Goal: Task Accomplishment & Management: Use online tool/utility

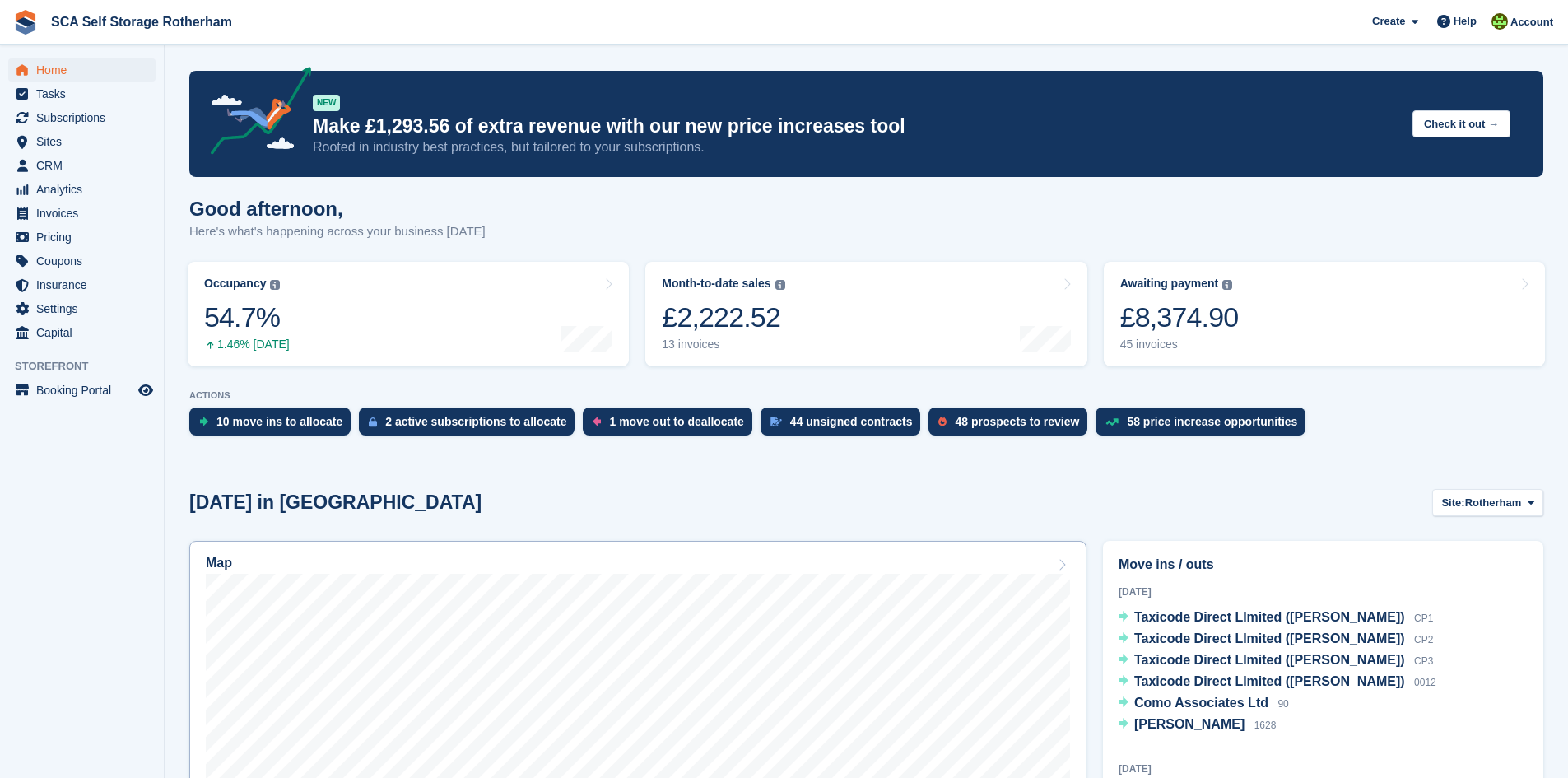
scroll to position [83, 0]
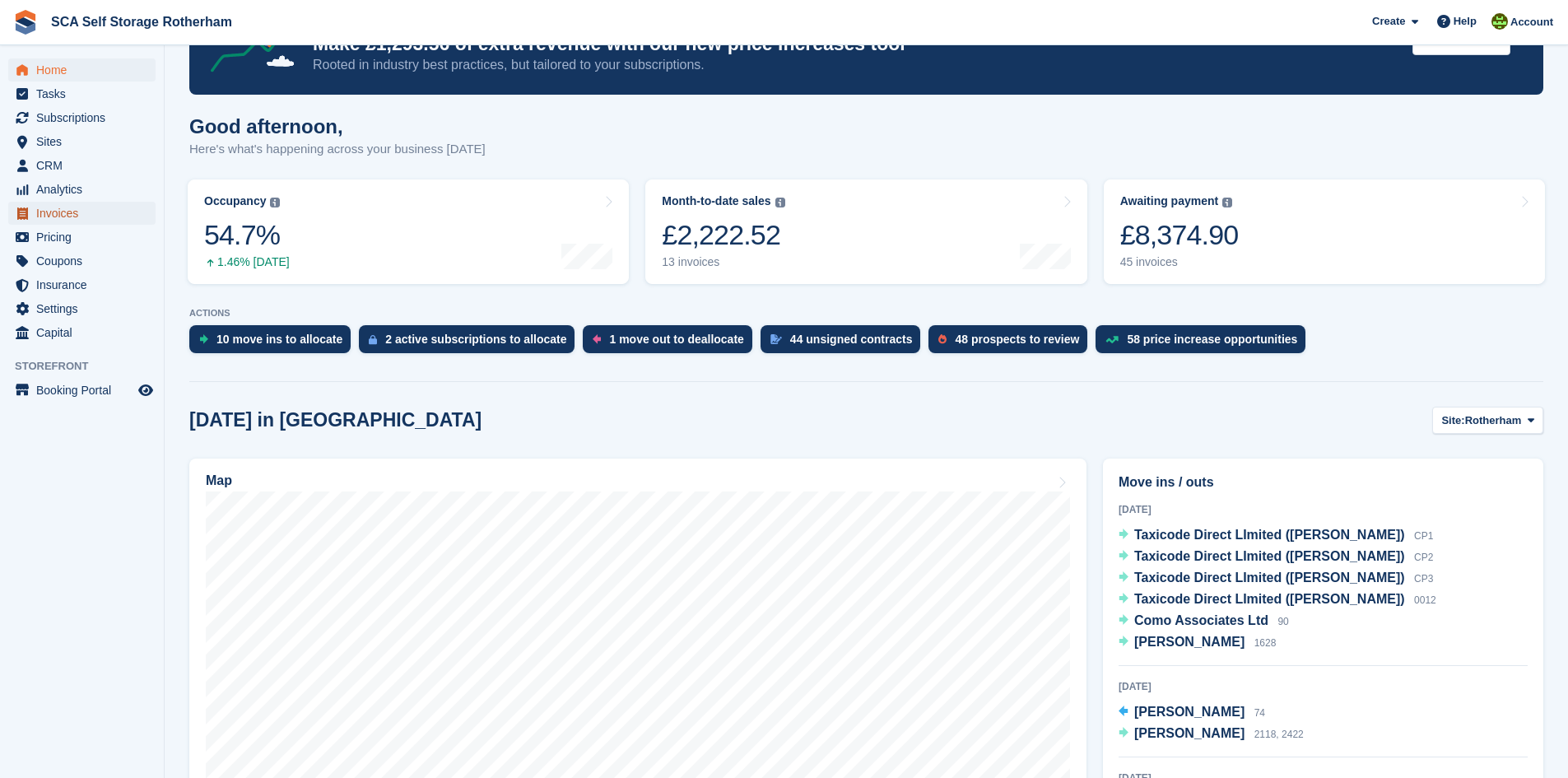
click at [40, 204] on span "Invoices" at bounding box center [85, 213] width 99 height 23
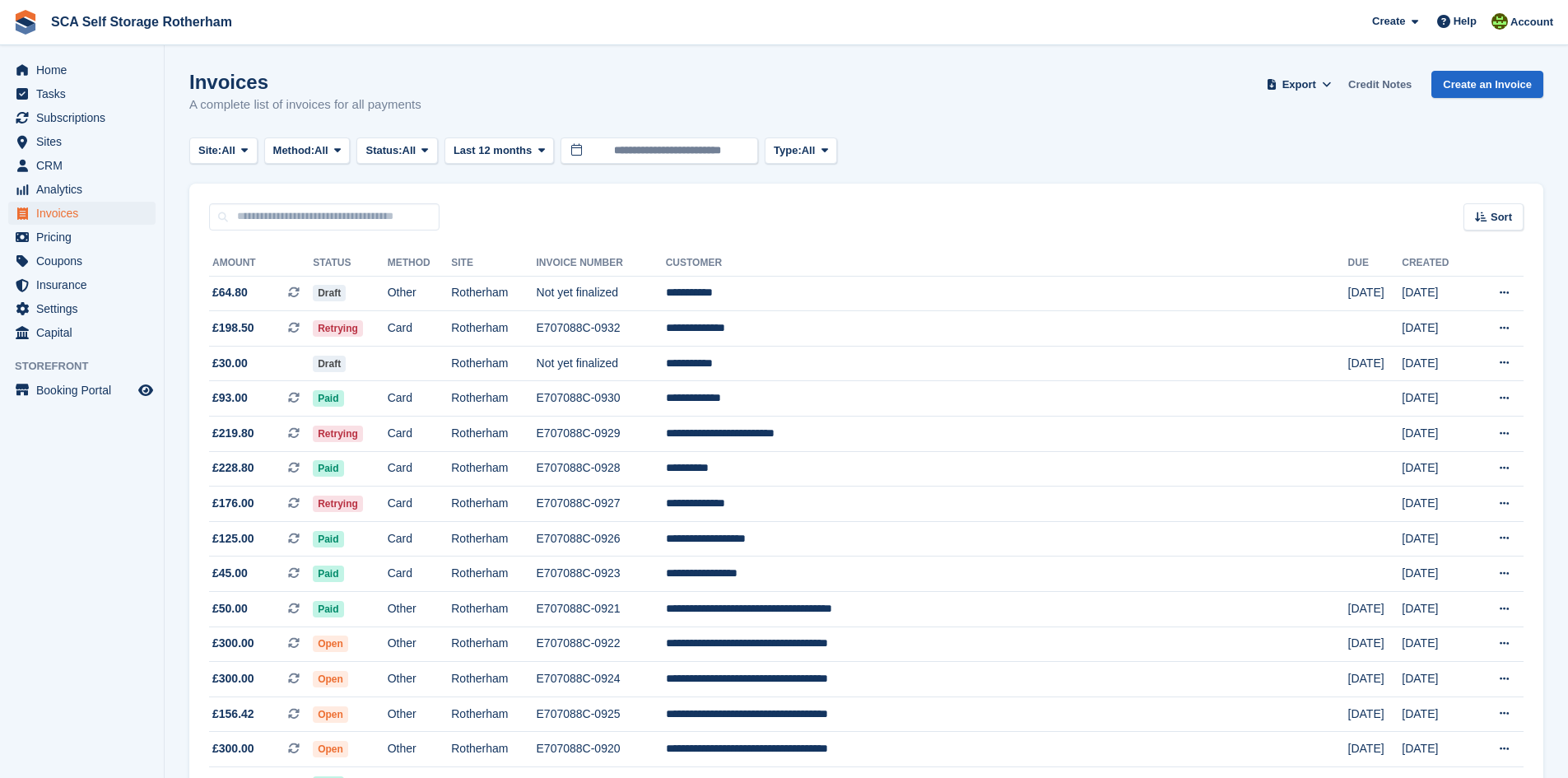
click at [1378, 89] on link "Credit Notes" at bounding box center [1379, 84] width 76 height 27
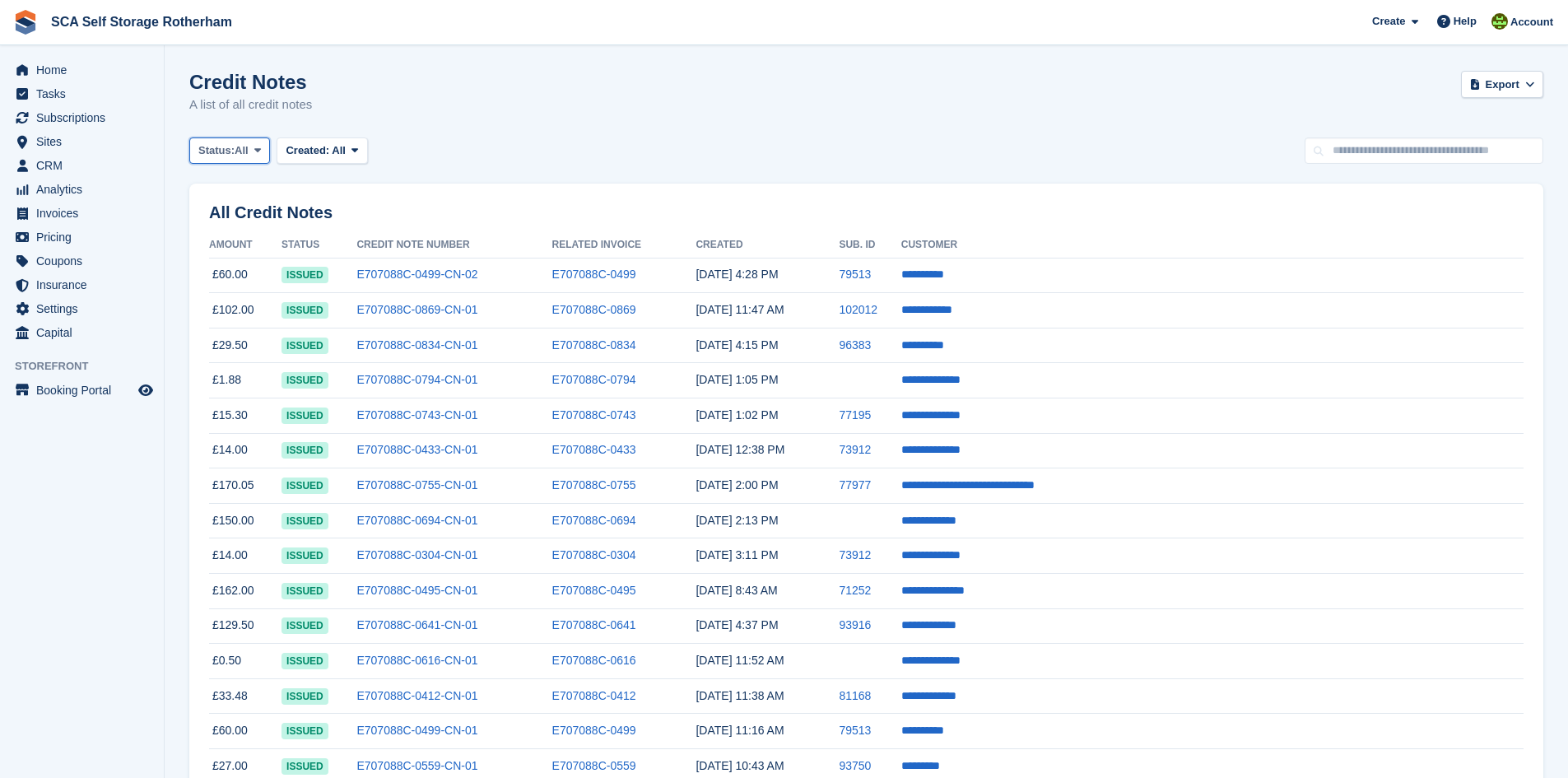
click at [241, 161] on button "Status: All" at bounding box center [229, 150] width 81 height 27
click at [341, 149] on span "All" at bounding box center [338, 149] width 14 height 12
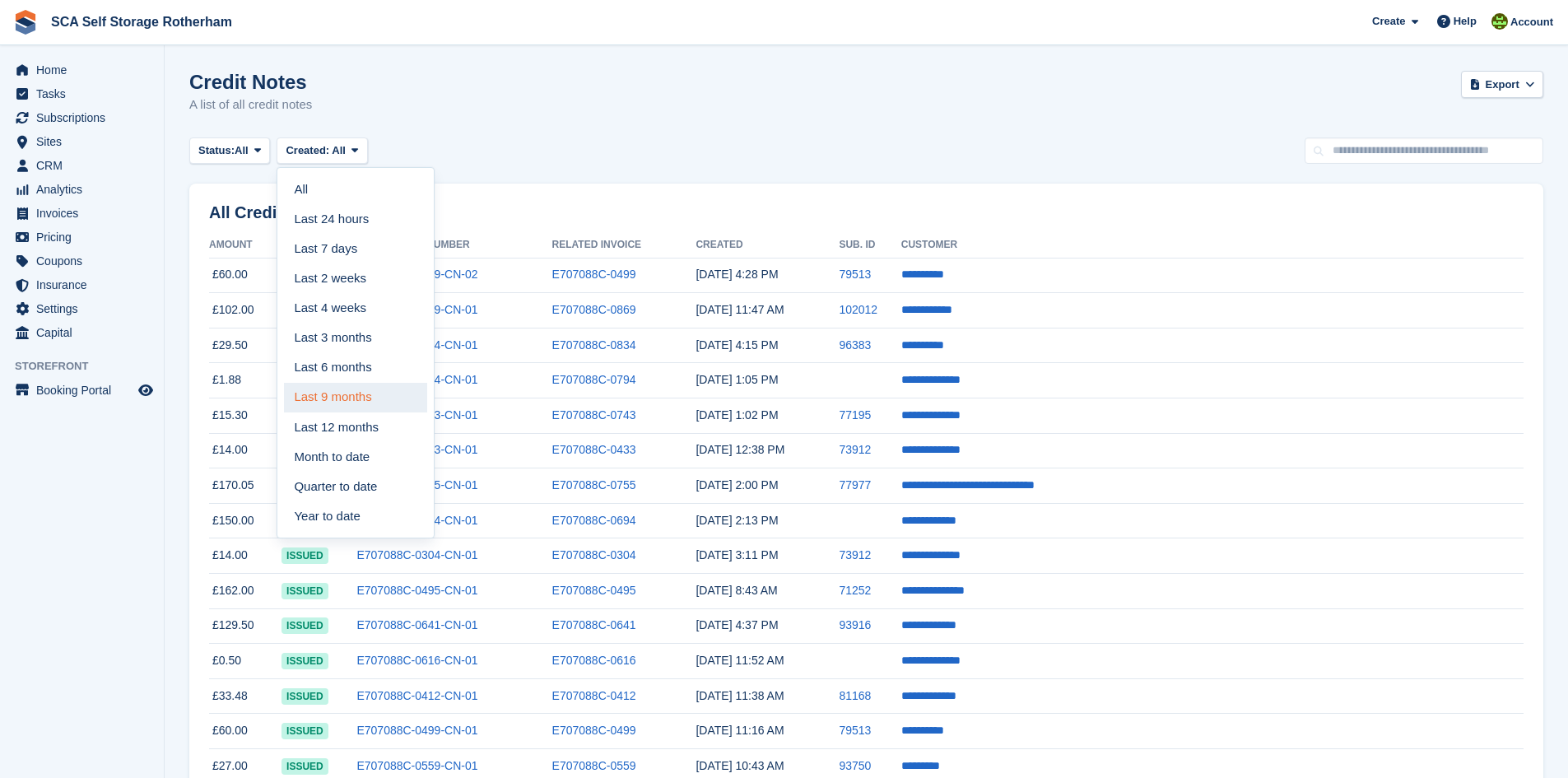
click at [354, 391] on link "Last 9 months" at bounding box center [355, 397] width 143 height 30
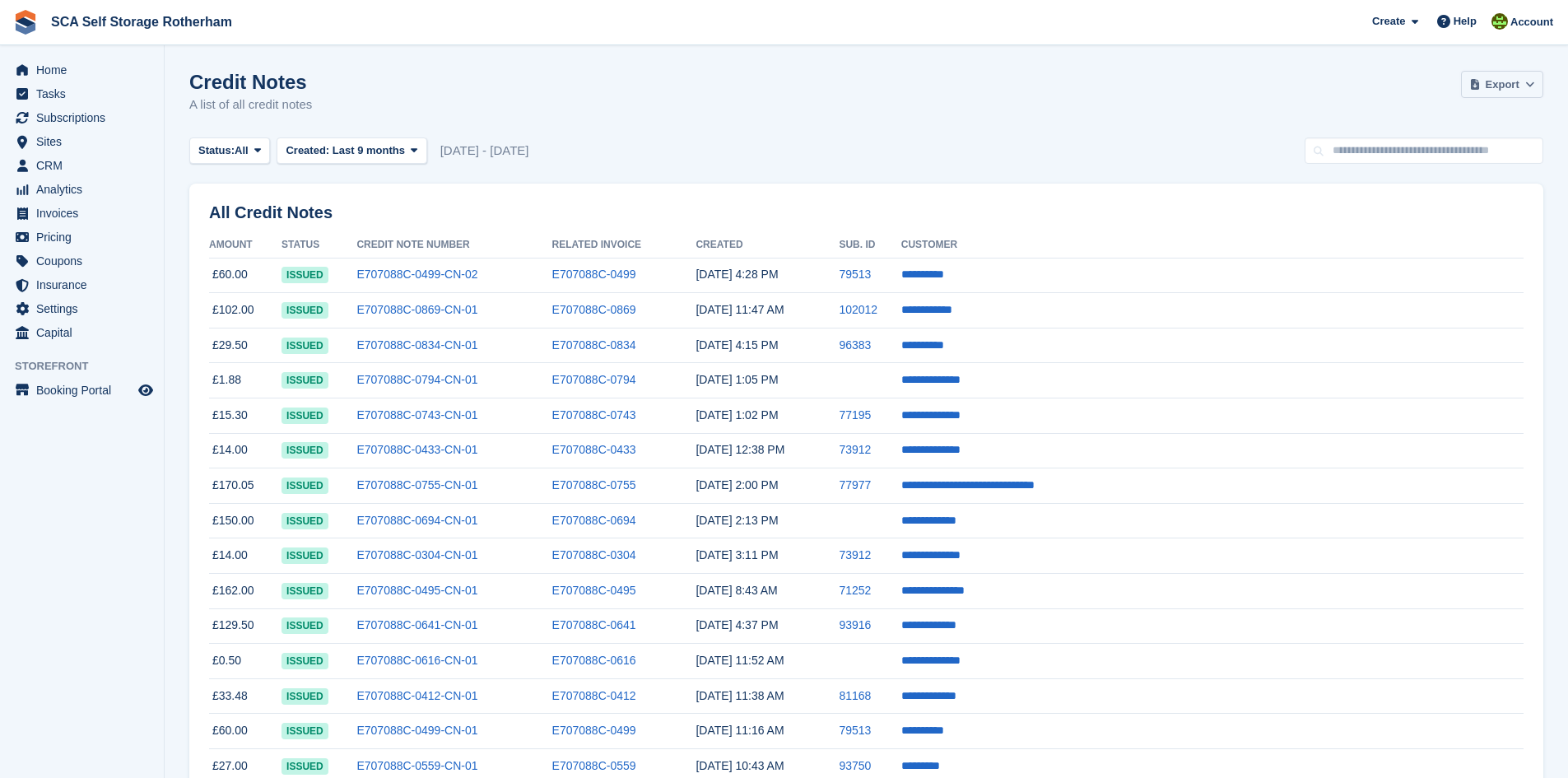
click at [1490, 94] on button "Export" at bounding box center [1502, 84] width 83 height 27
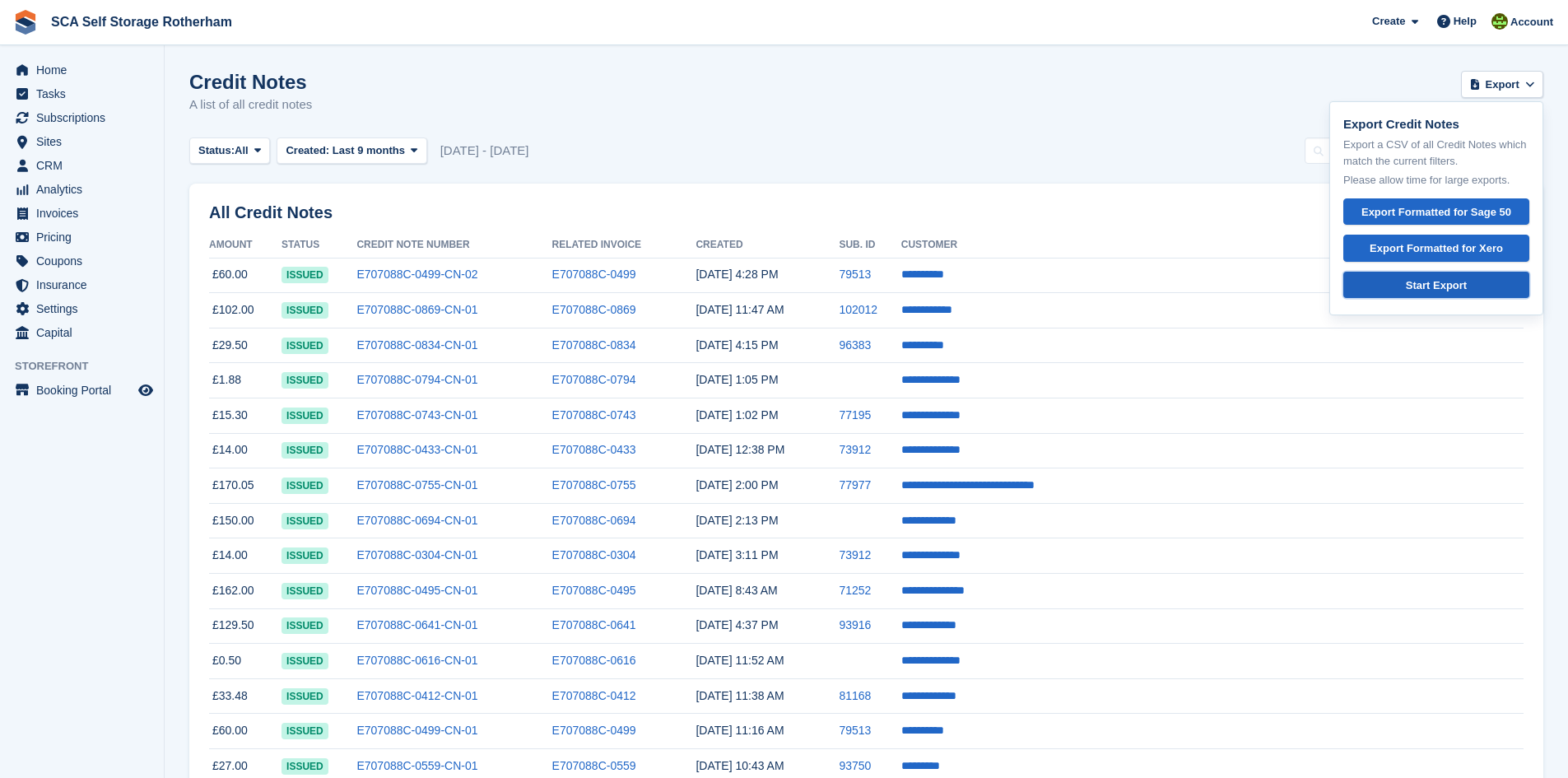
click at [1460, 286] on div "Start Export" at bounding box center [1436, 286] width 158 height 17
click at [1423, 250] on div "Export Formatted for Xero" at bounding box center [1436, 249] width 158 height 17
click at [1054, 83] on div "Credit Notes A list of all credit notes Export Export Credit Notes Export a CSV…" at bounding box center [865, 101] width 1354 height 63
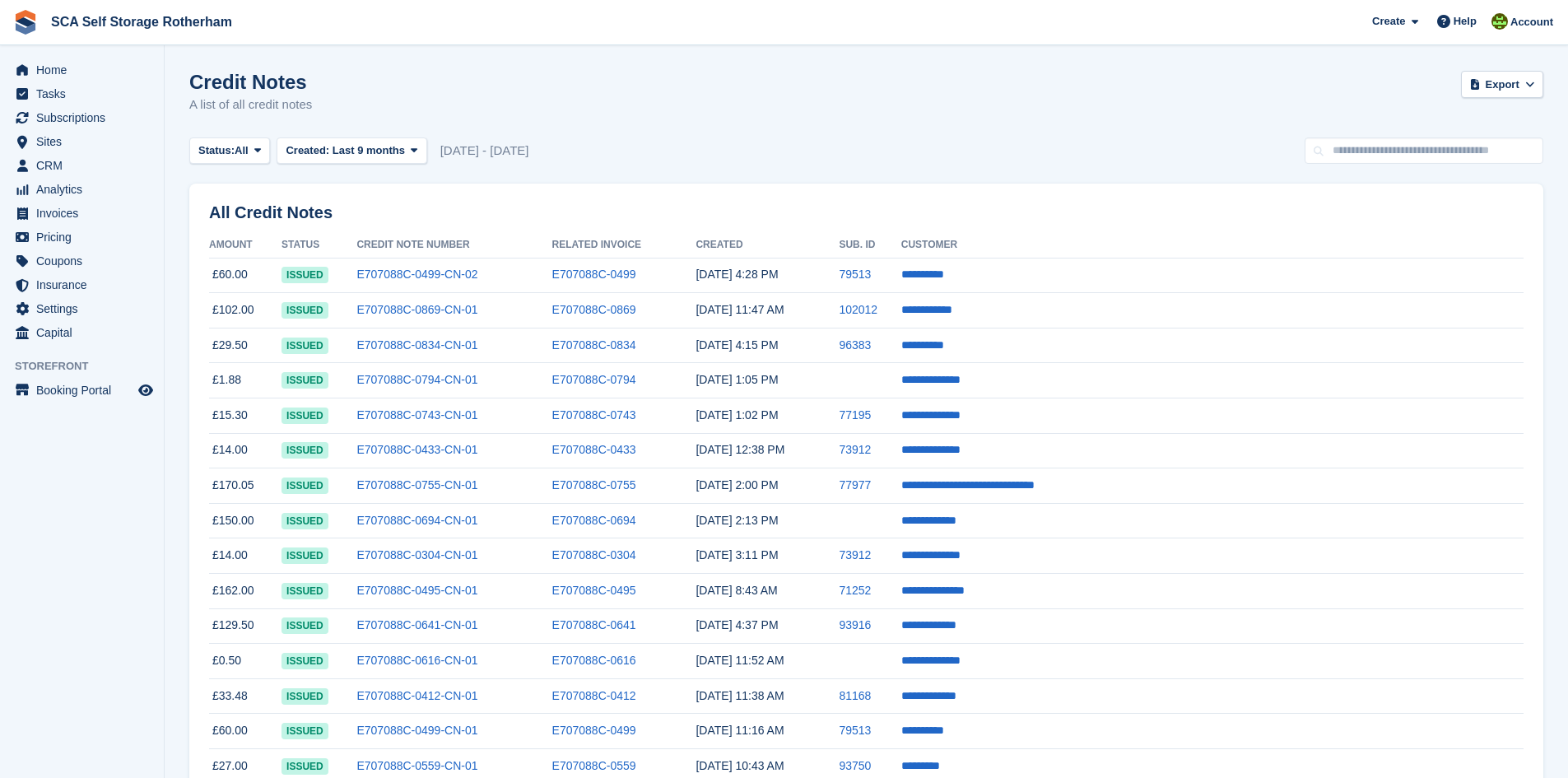
click at [680, 117] on div "Credit Notes A list of all credit notes Export Export Credit Notes Export a CSV…" at bounding box center [865, 101] width 1354 height 63
click at [917, 150] on div "Status: All All Issued Void Created: Last 9 months All Last 24 hours Last 7 day…" at bounding box center [865, 150] width 1354 height 27
click at [1478, 90] on span at bounding box center [1475, 85] width 17 height 17
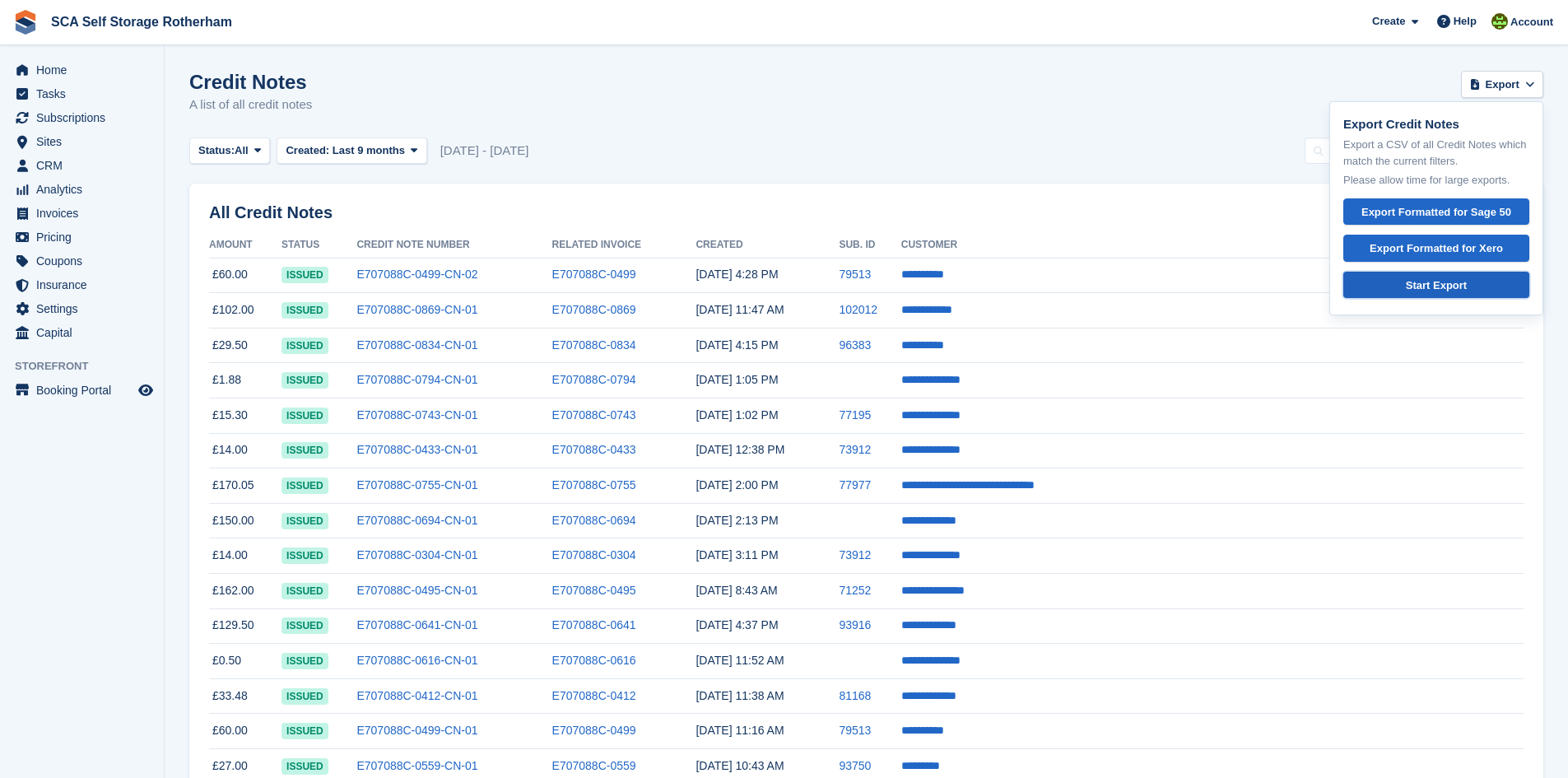
click at [1423, 279] on div "Start Export" at bounding box center [1436, 286] width 158 height 17
click at [1417, 249] on div "Export Formatted for Xero" at bounding box center [1436, 249] width 158 height 17
click at [966, 151] on div "Status: All All Issued Void Created: Last 9 months All Last 24 hours Last 7 day…" at bounding box center [865, 150] width 1354 height 27
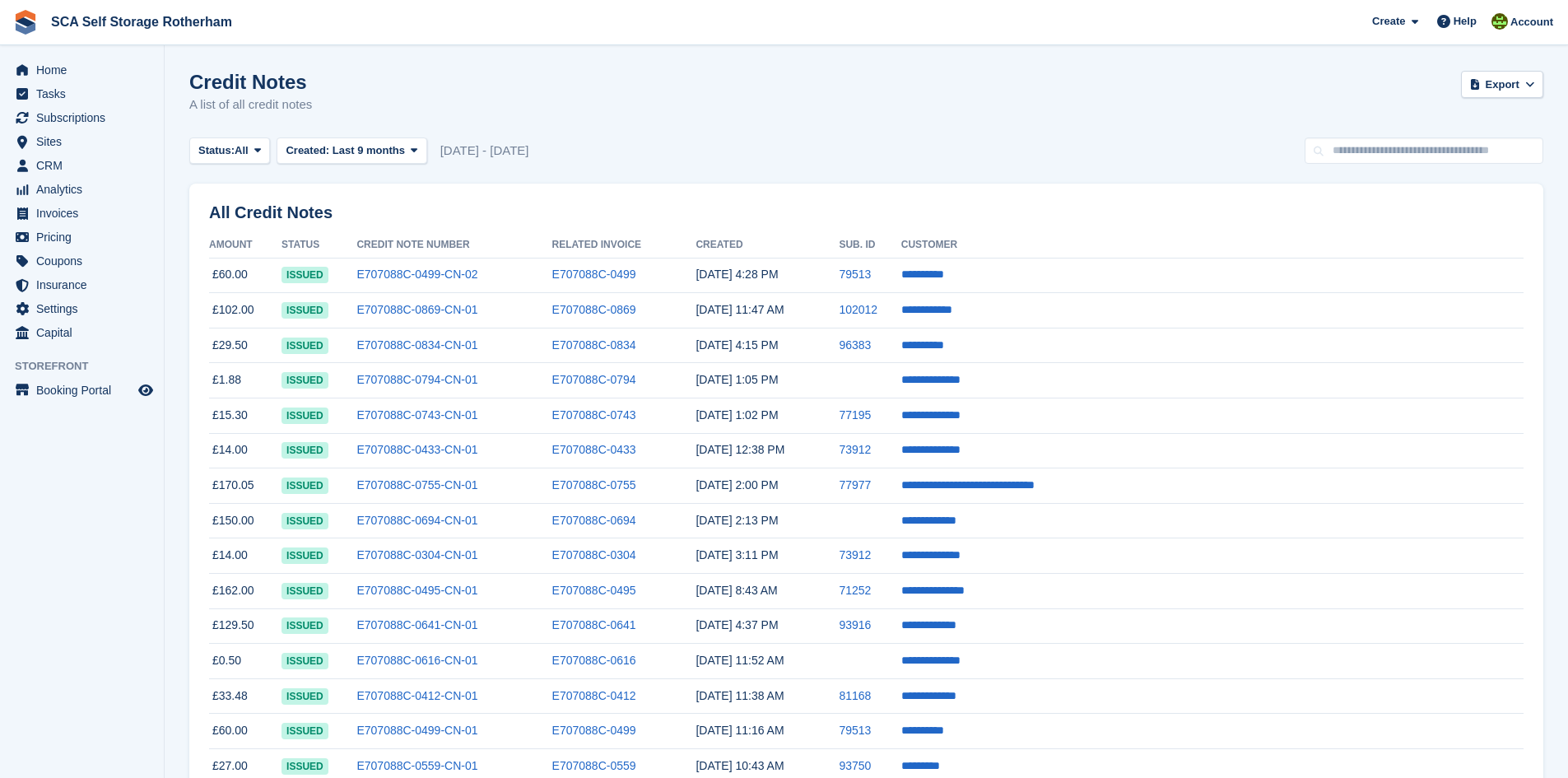
click at [706, 123] on div "Credit Notes A list of all credit notes Export Export Credit Notes Export a CSV…" at bounding box center [865, 101] width 1354 height 63
click at [71, 220] on span "Invoices" at bounding box center [85, 213] width 99 height 23
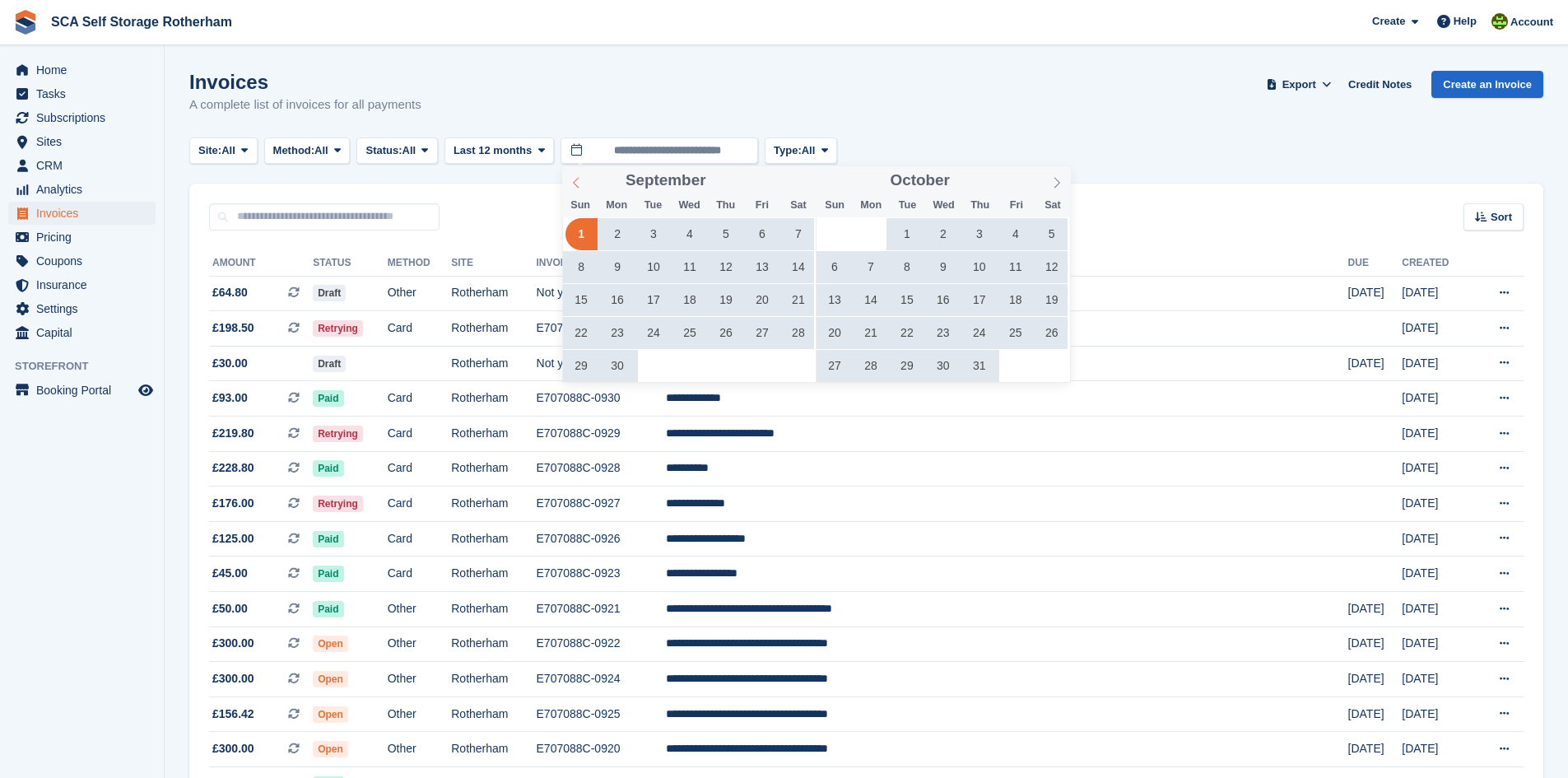
click at [583, 183] on span at bounding box center [576, 180] width 28 height 28
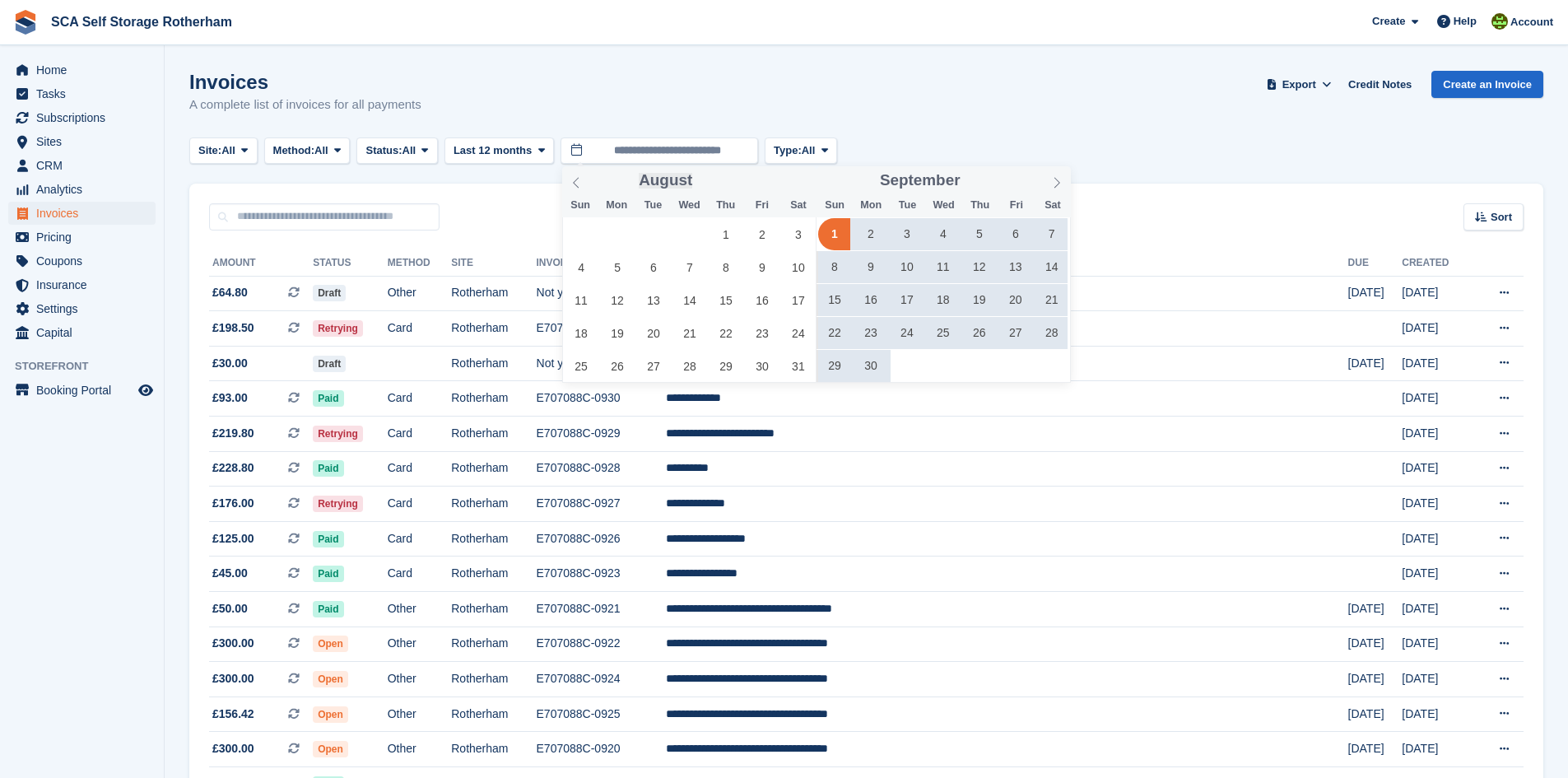
click at [677, 189] on span "August" at bounding box center [665, 180] width 54 height 16
click at [1043, 192] on span at bounding box center [1057, 180] width 28 height 28
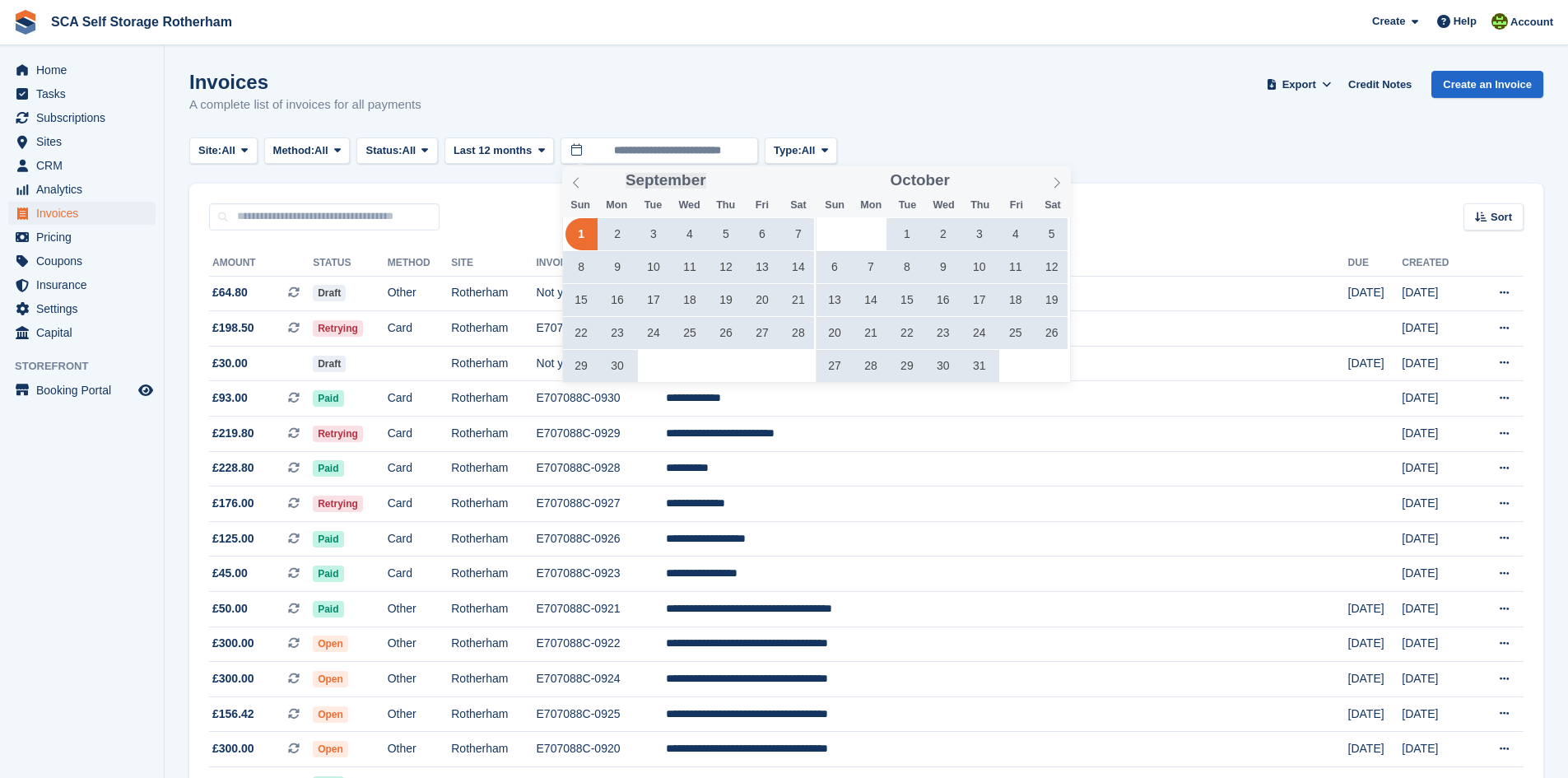
click at [667, 185] on span "September" at bounding box center [666, 180] width 81 height 16
click at [701, 184] on span "September" at bounding box center [666, 180] width 81 height 16
click at [747, 179] on span at bounding box center [753, 177] width 11 height 9
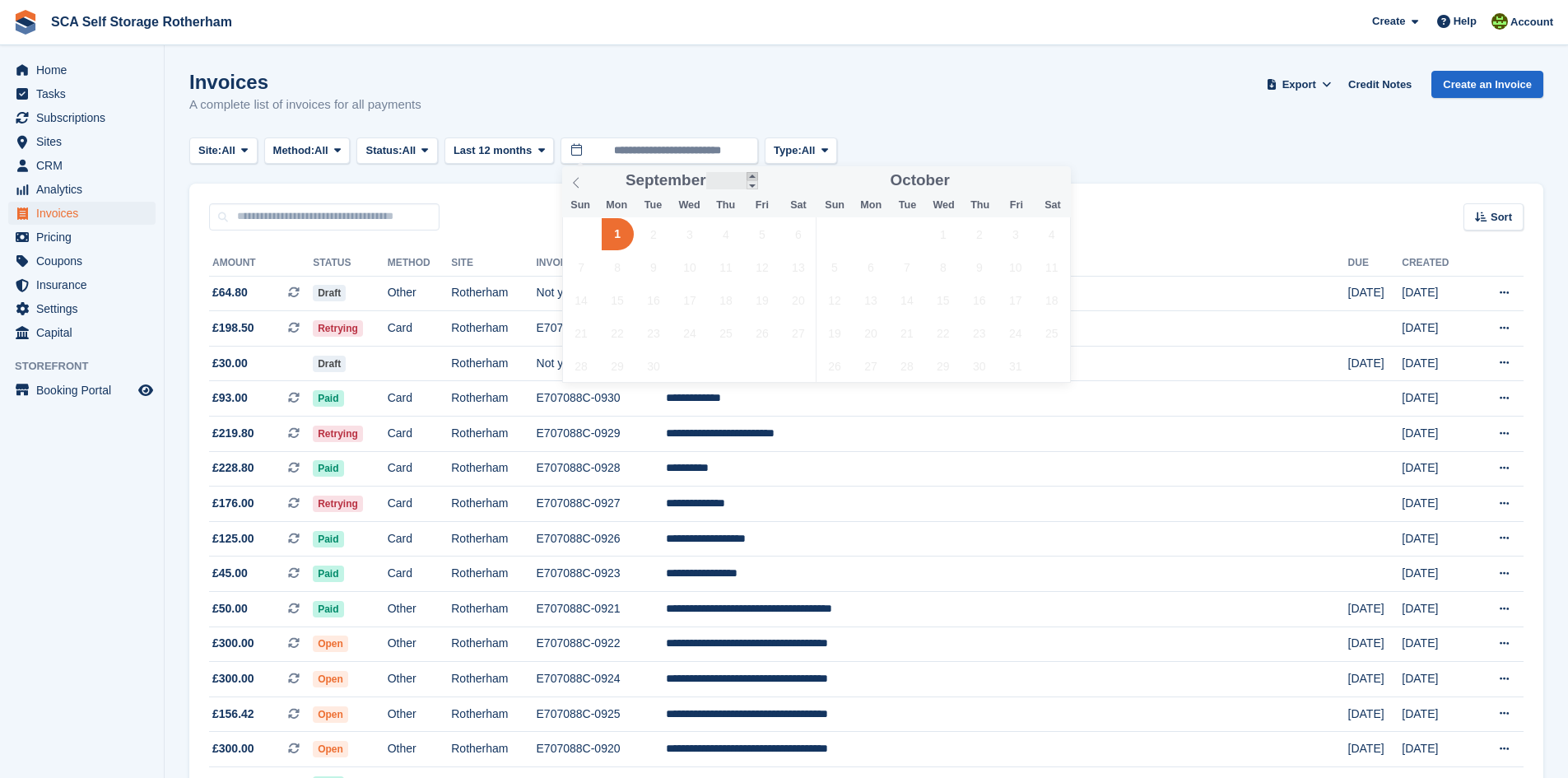
type input "****"
click at [569, 179] on span at bounding box center [576, 180] width 28 height 28
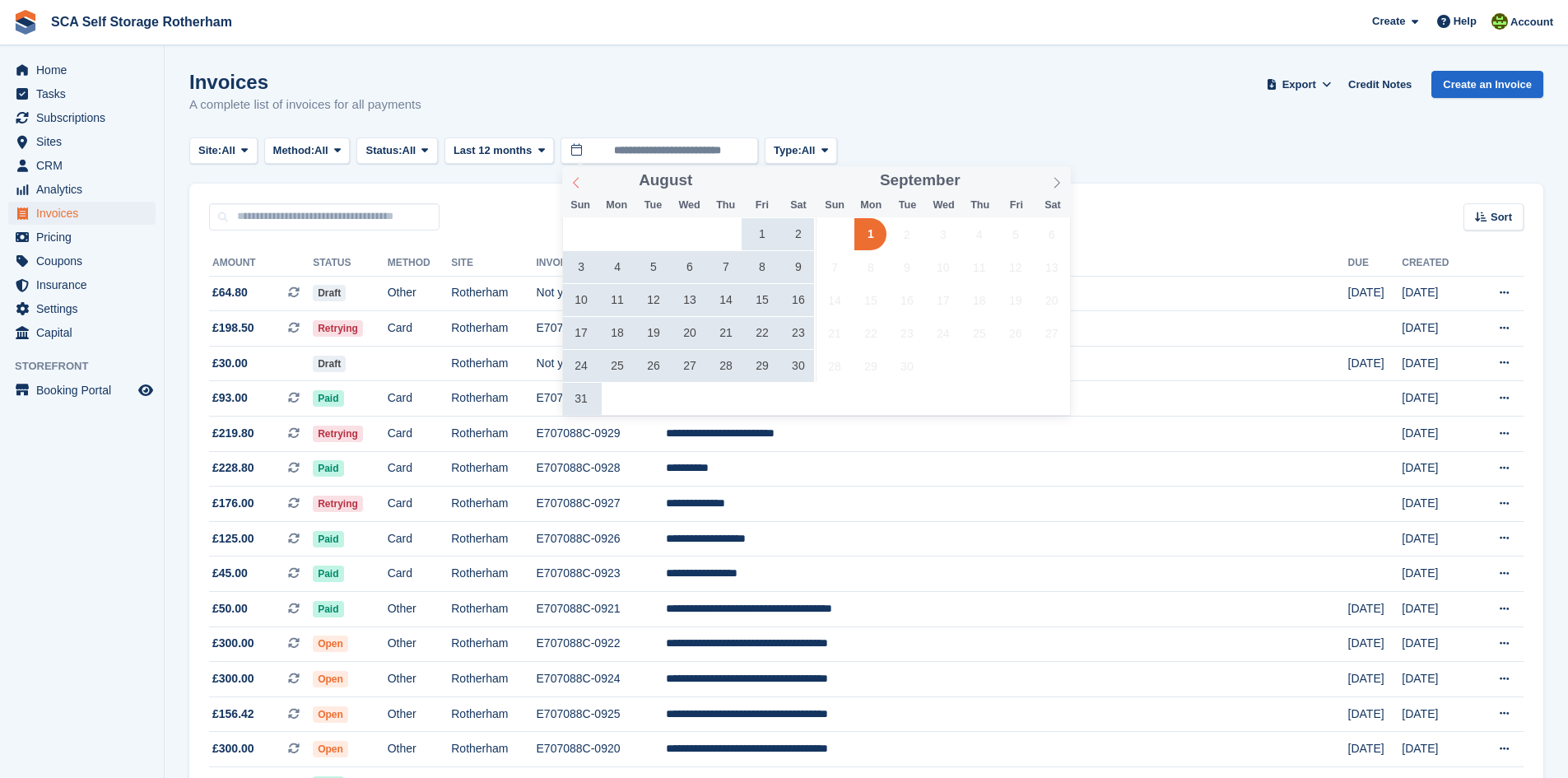
click at [569, 179] on span at bounding box center [576, 180] width 28 height 28
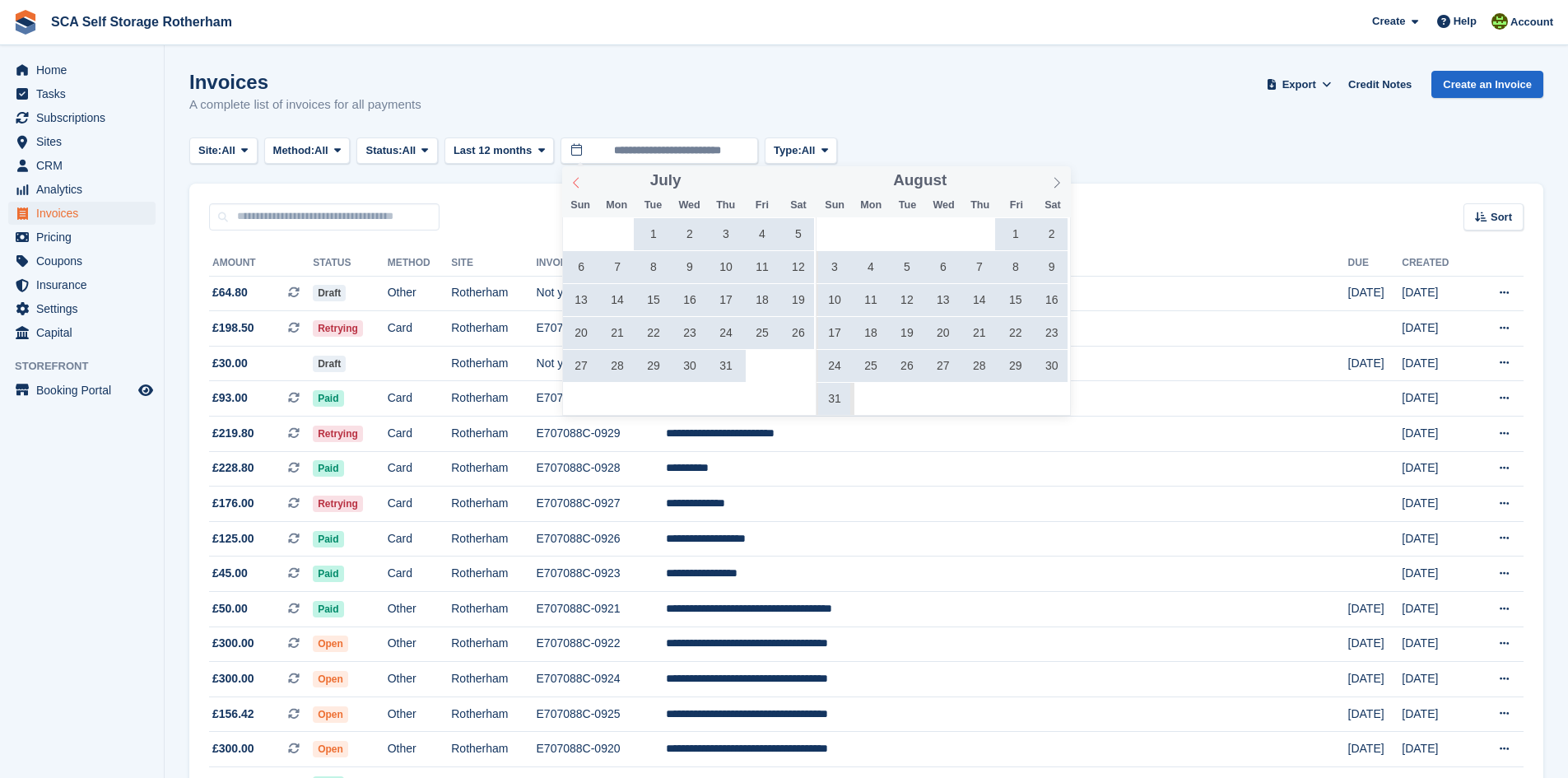
click at [582, 179] on icon at bounding box center [576, 182] width 11 height 11
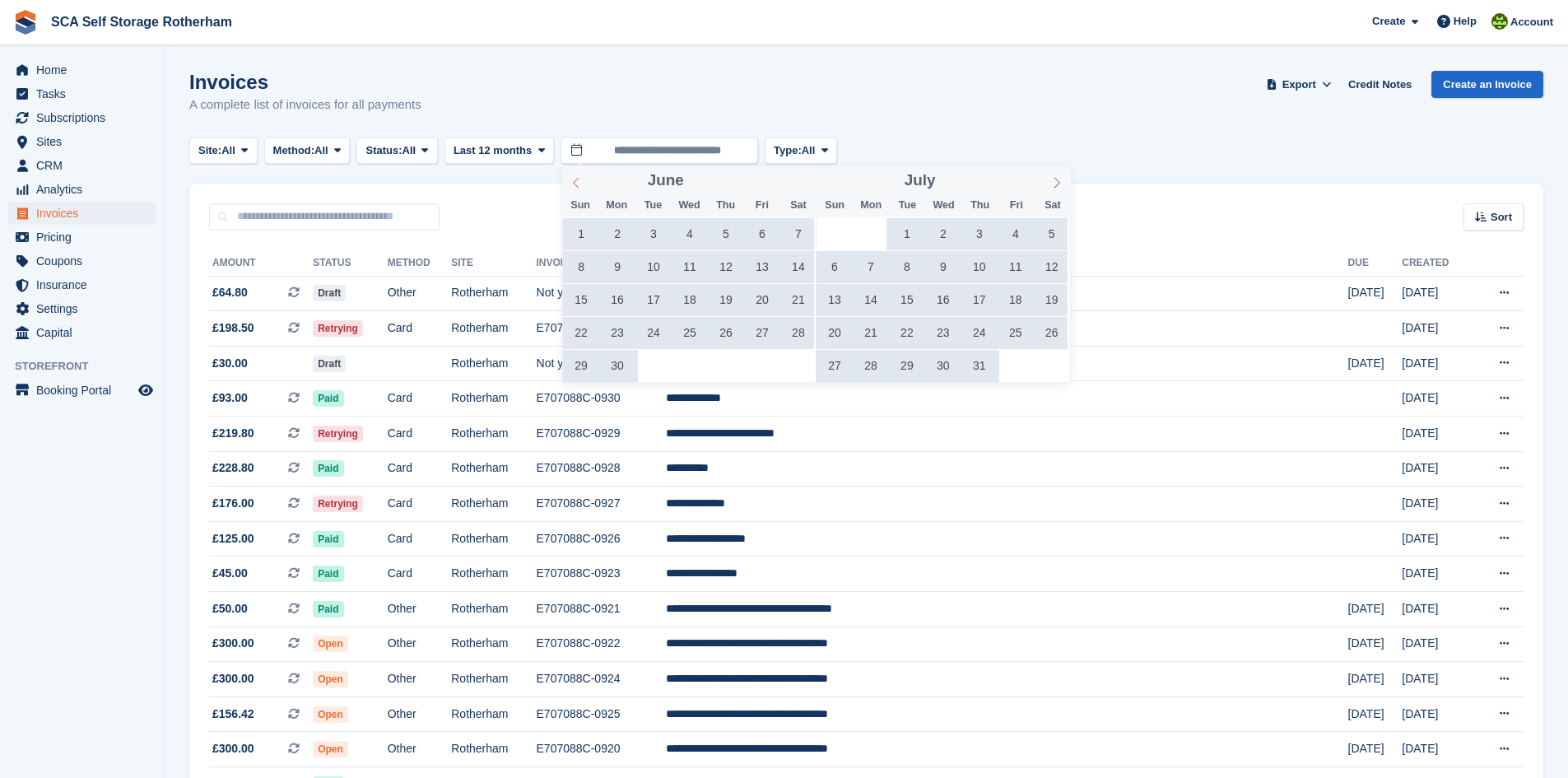
click at [581, 179] on icon at bounding box center [576, 182] width 11 height 11
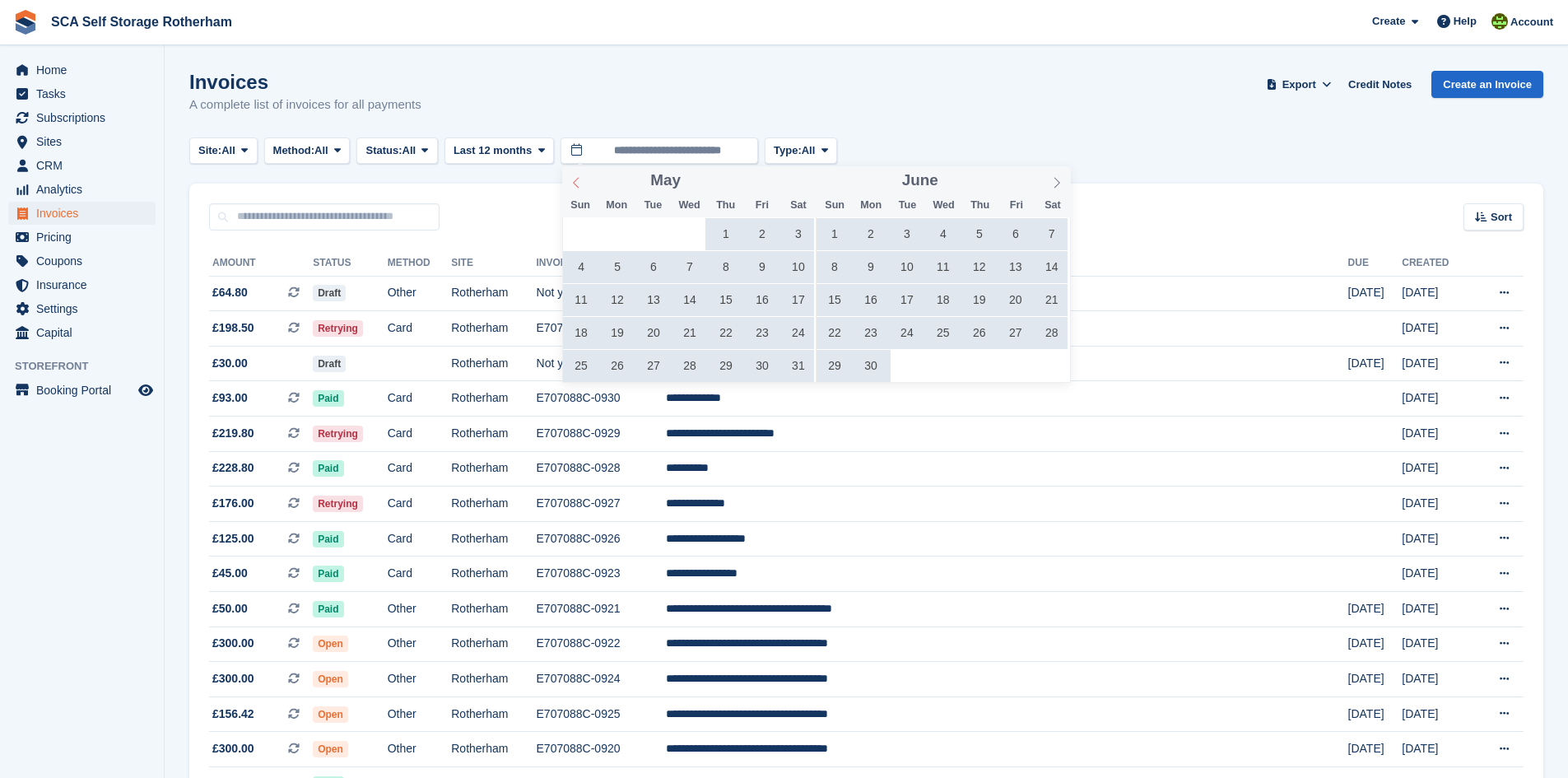
click at [581, 179] on icon at bounding box center [576, 182] width 11 height 11
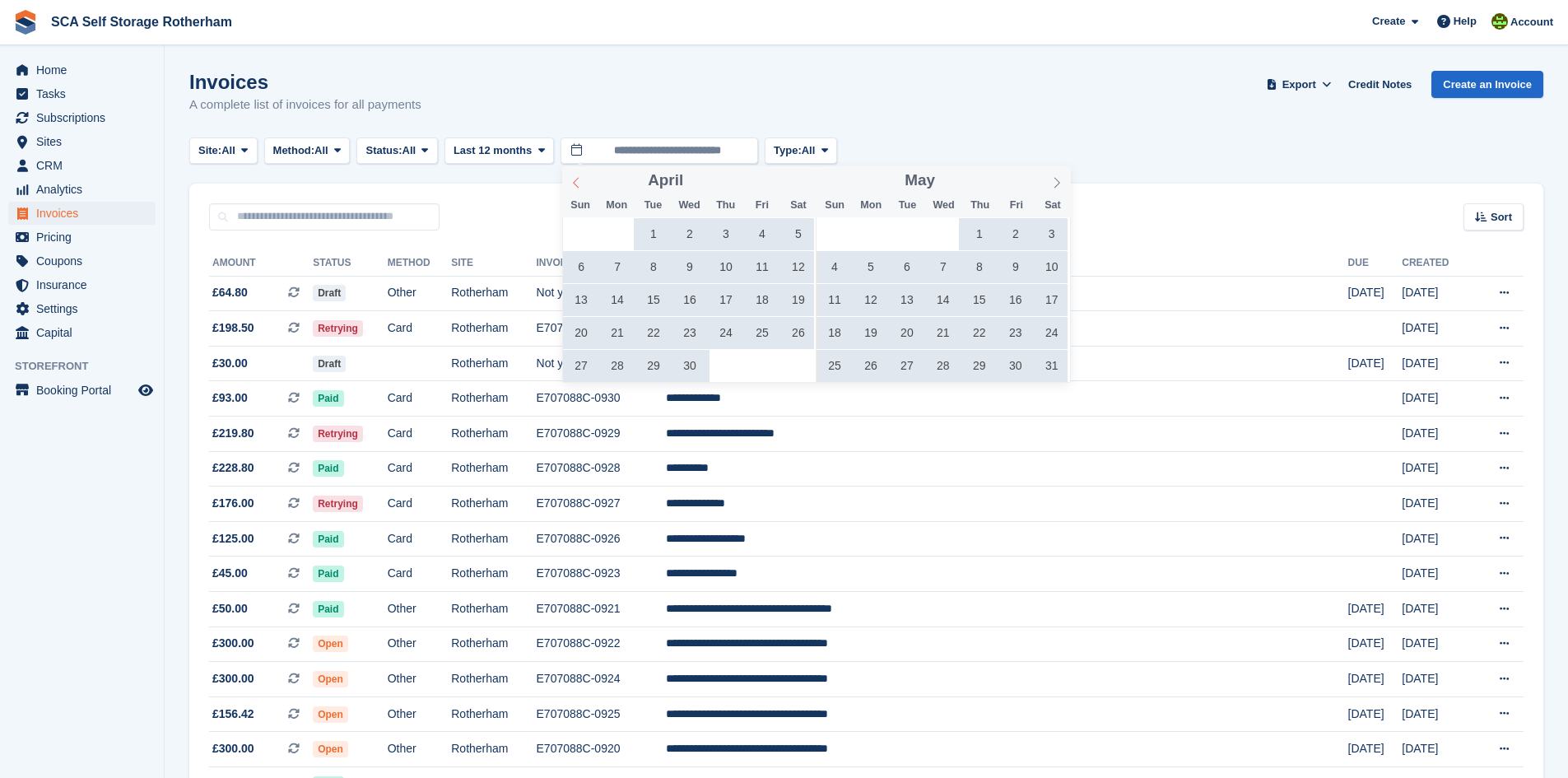
click at [581, 179] on icon at bounding box center [576, 182] width 11 height 11
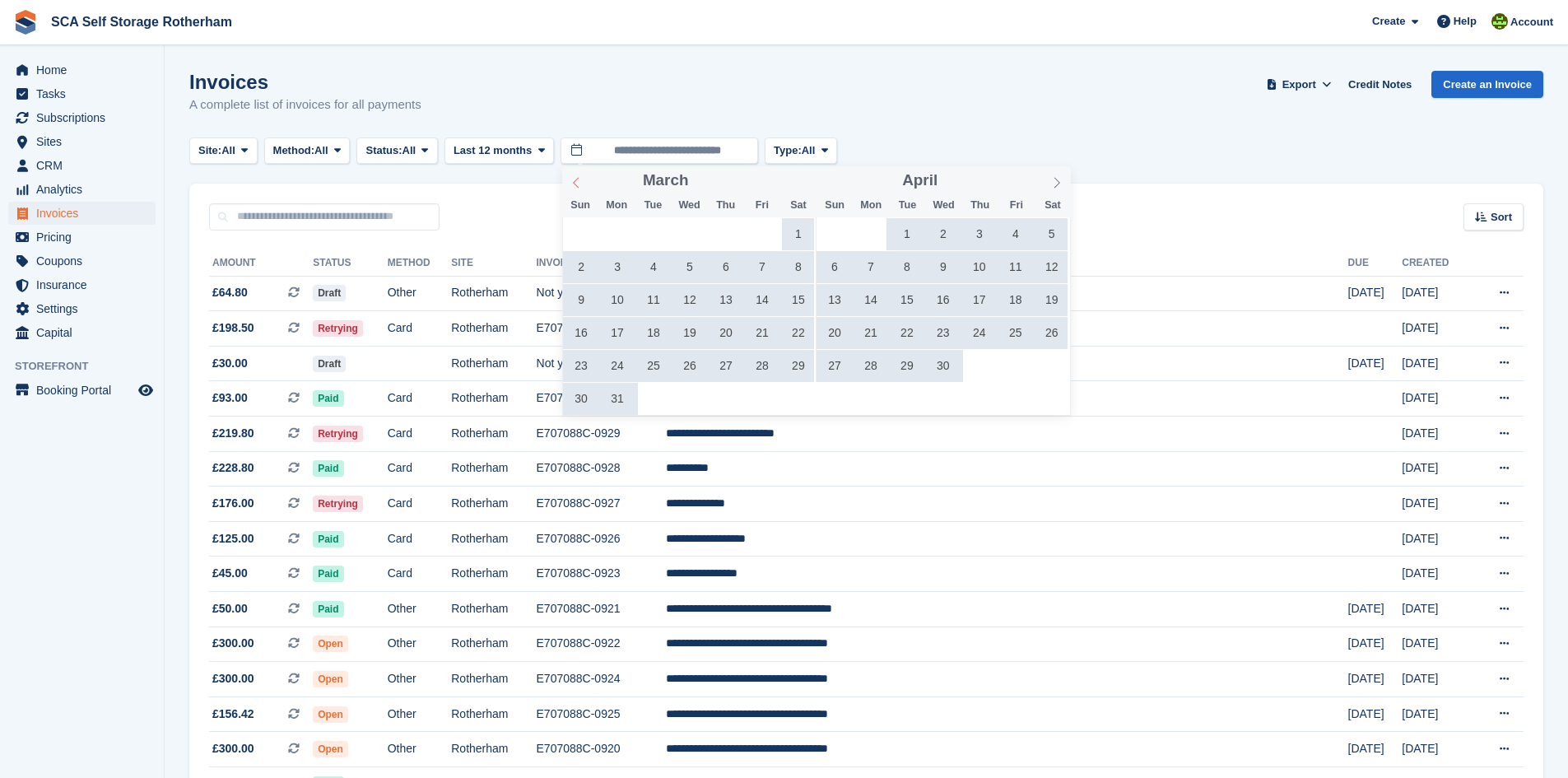
click at [581, 179] on icon at bounding box center [576, 182] width 11 height 11
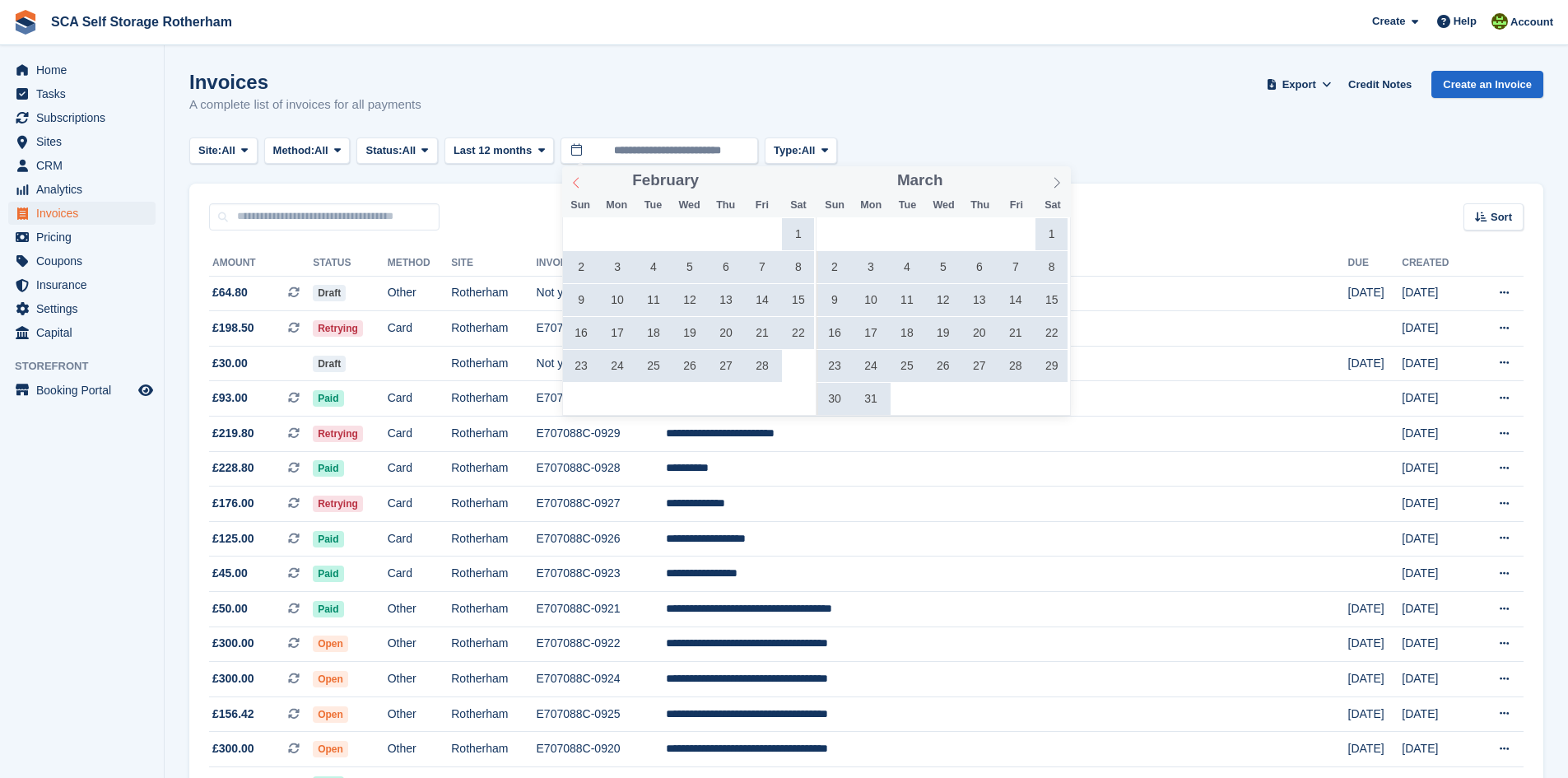
click at [581, 179] on icon at bounding box center [576, 182] width 11 height 11
click at [690, 243] on span "1" at bounding box center [690, 234] width 32 height 32
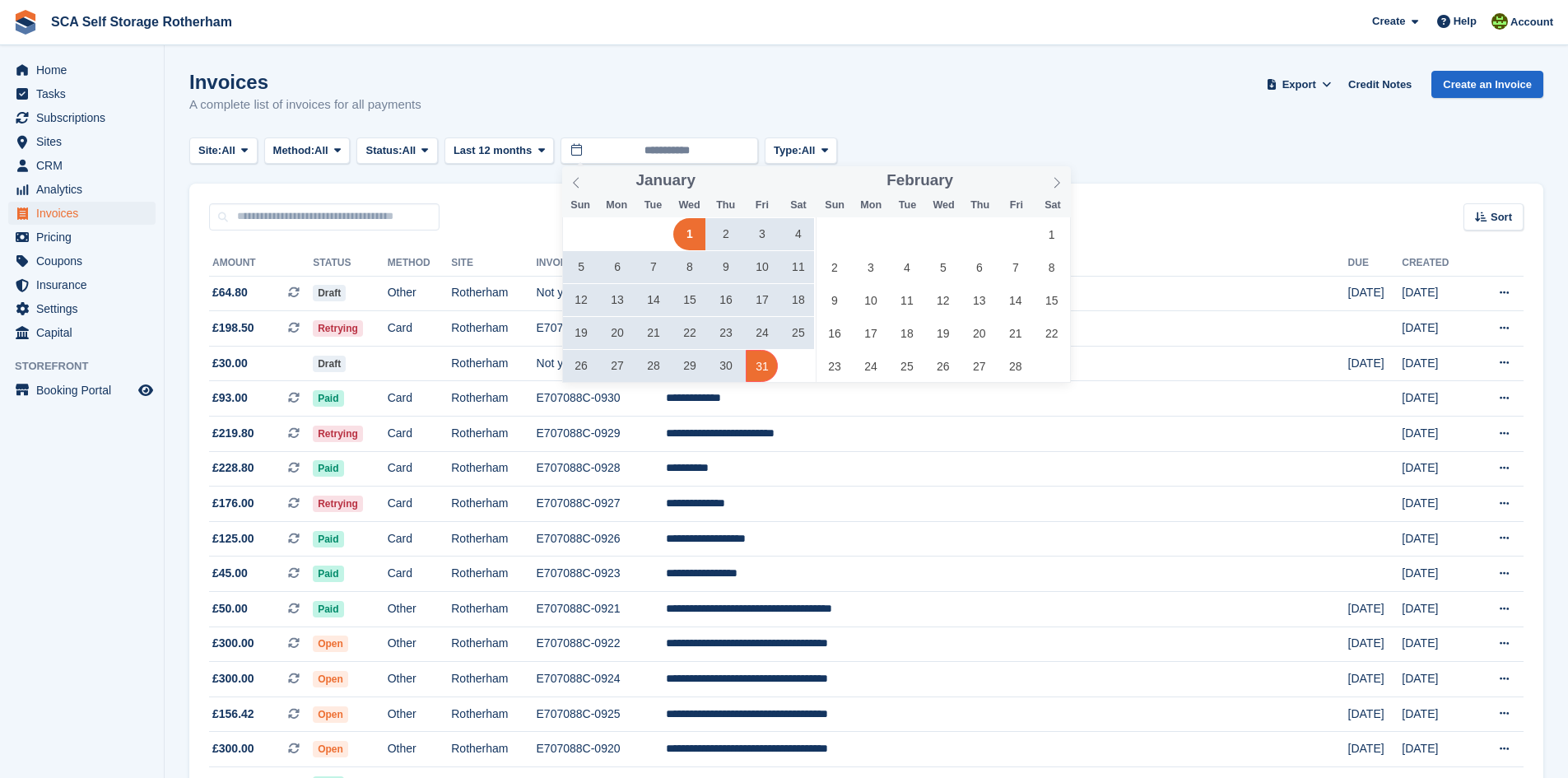
click at [767, 370] on span "31" at bounding box center [762, 366] width 32 height 32
type input "**********"
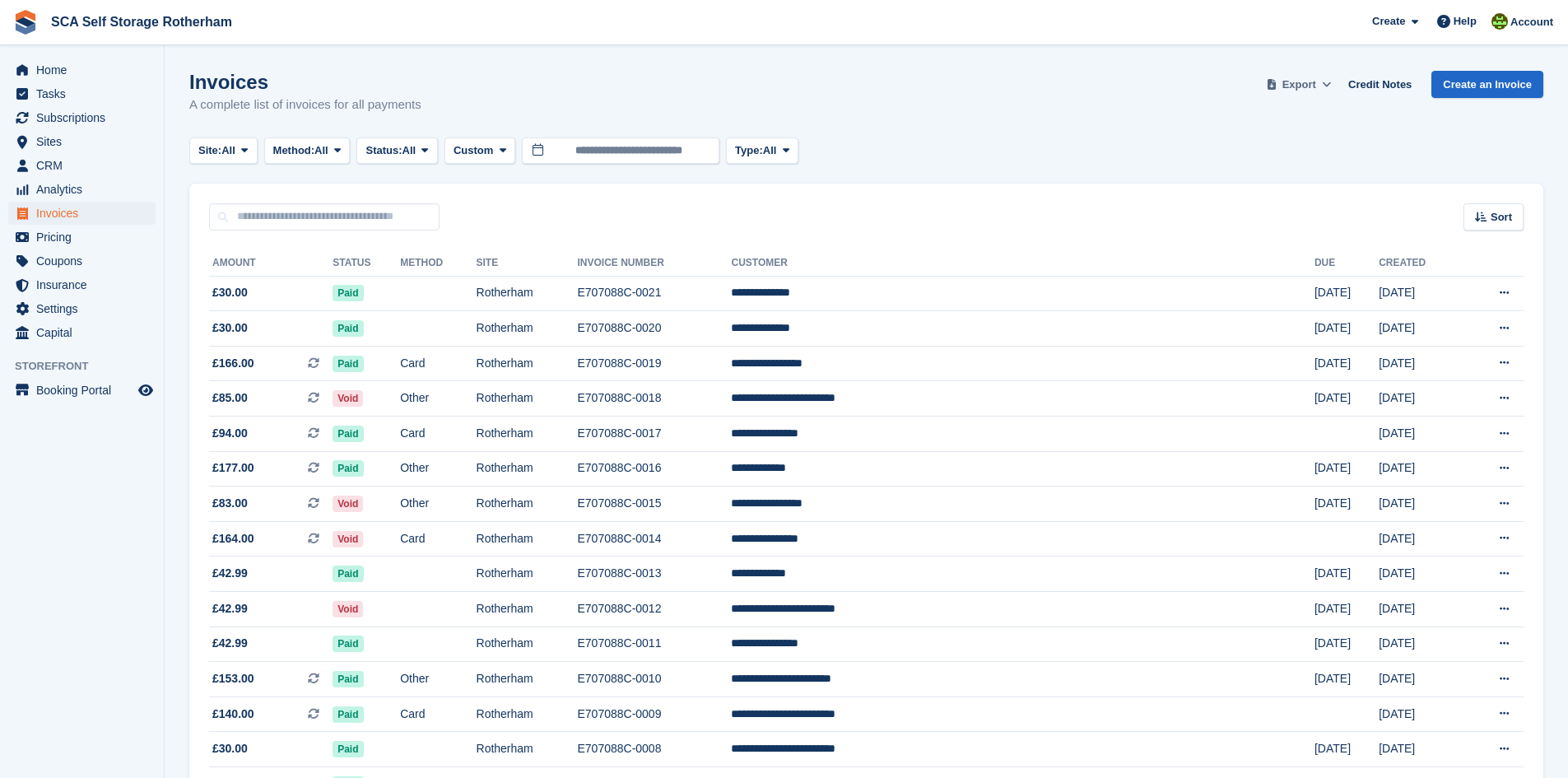
click at [1329, 87] on icon at bounding box center [1327, 84] width 9 height 10
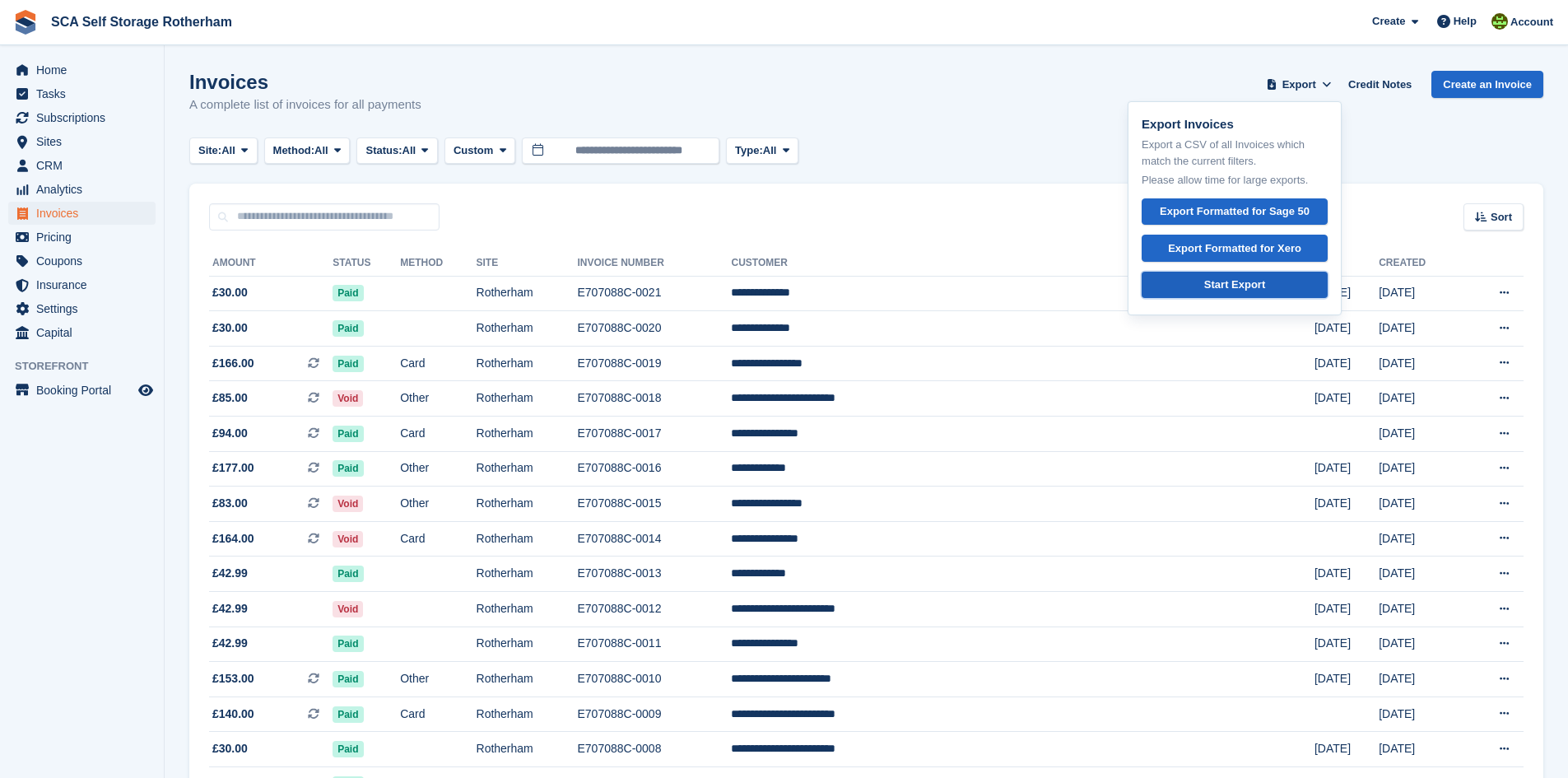
click at [1250, 284] on div "Start Export" at bounding box center [1234, 285] width 61 height 17
click at [1227, 246] on div "Export Formatted for Xero" at bounding box center [1234, 249] width 133 height 17
click at [1018, 148] on div "Site: All All Rotherham Door-to-Door Storage Method: All All Bank Transfer Cash…" at bounding box center [865, 150] width 1354 height 27
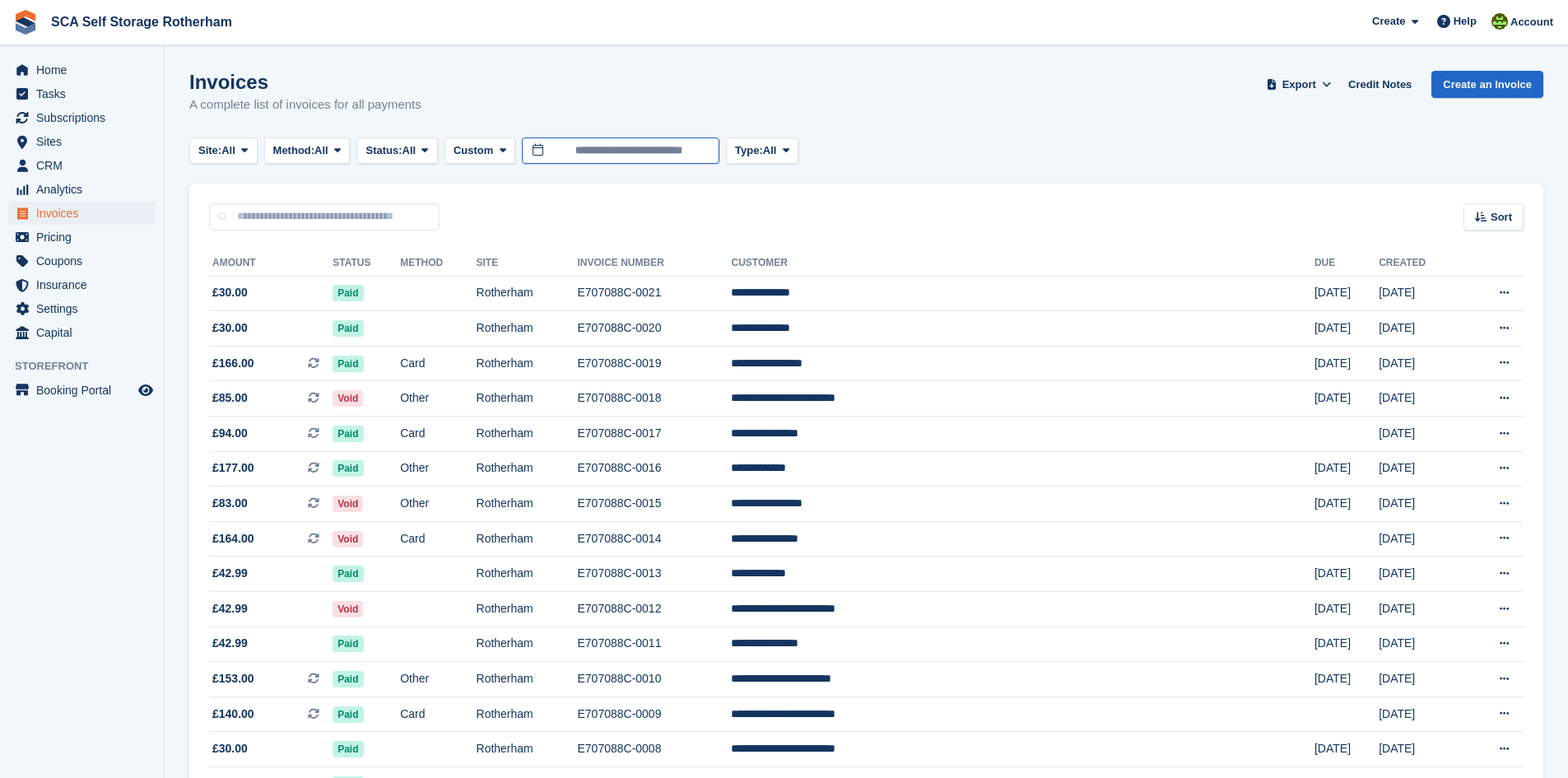
click at [667, 159] on body "SCA Self Storage Rotherham Create Subscription Invoice Contact Deal Discount Pa…" at bounding box center [784, 547] width 1568 height 1094
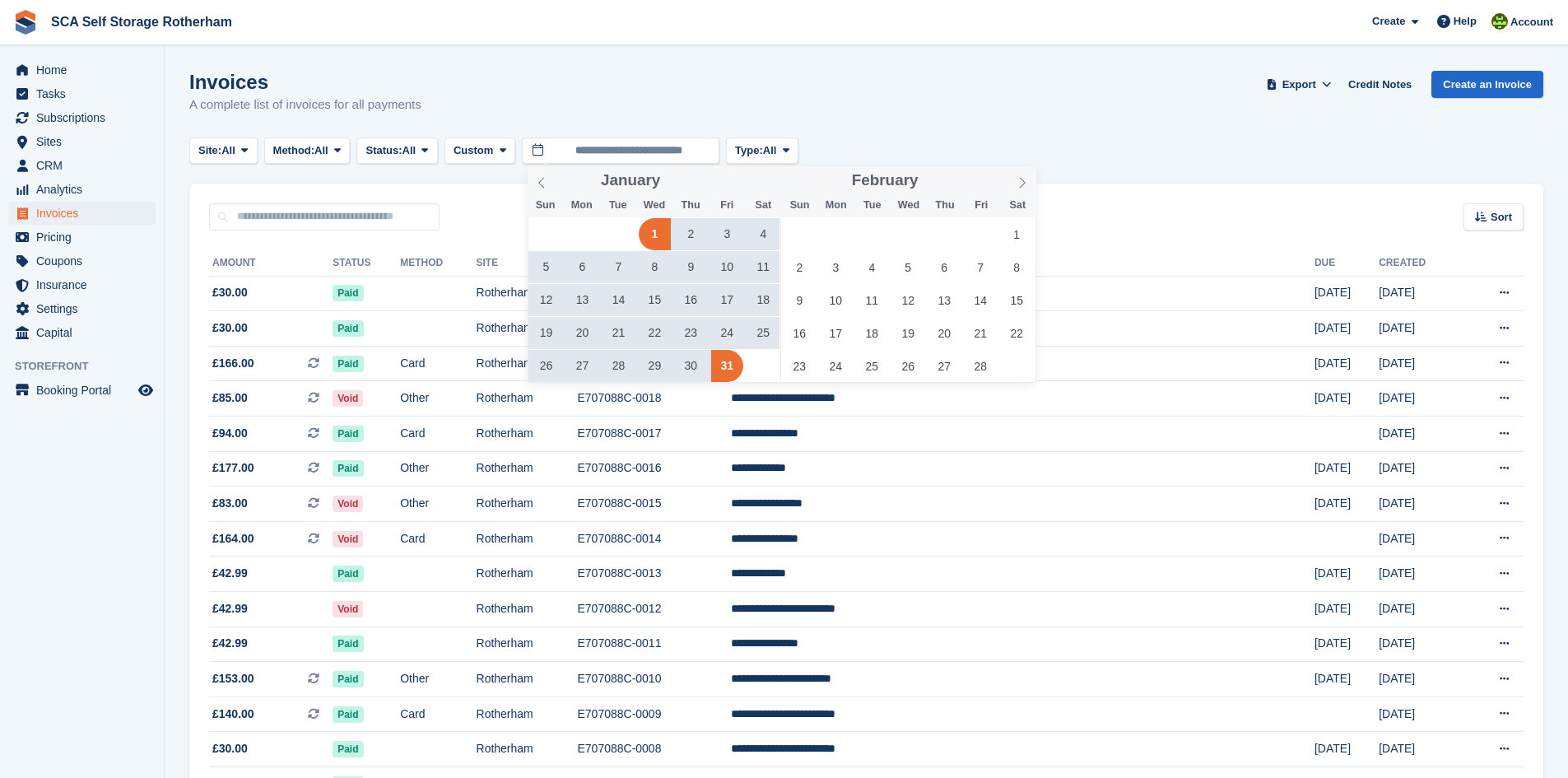
click at [1045, 119] on div "Invoices A complete list of invoices for all payments Export Export Invoices Ex…" at bounding box center [865, 101] width 1354 height 63
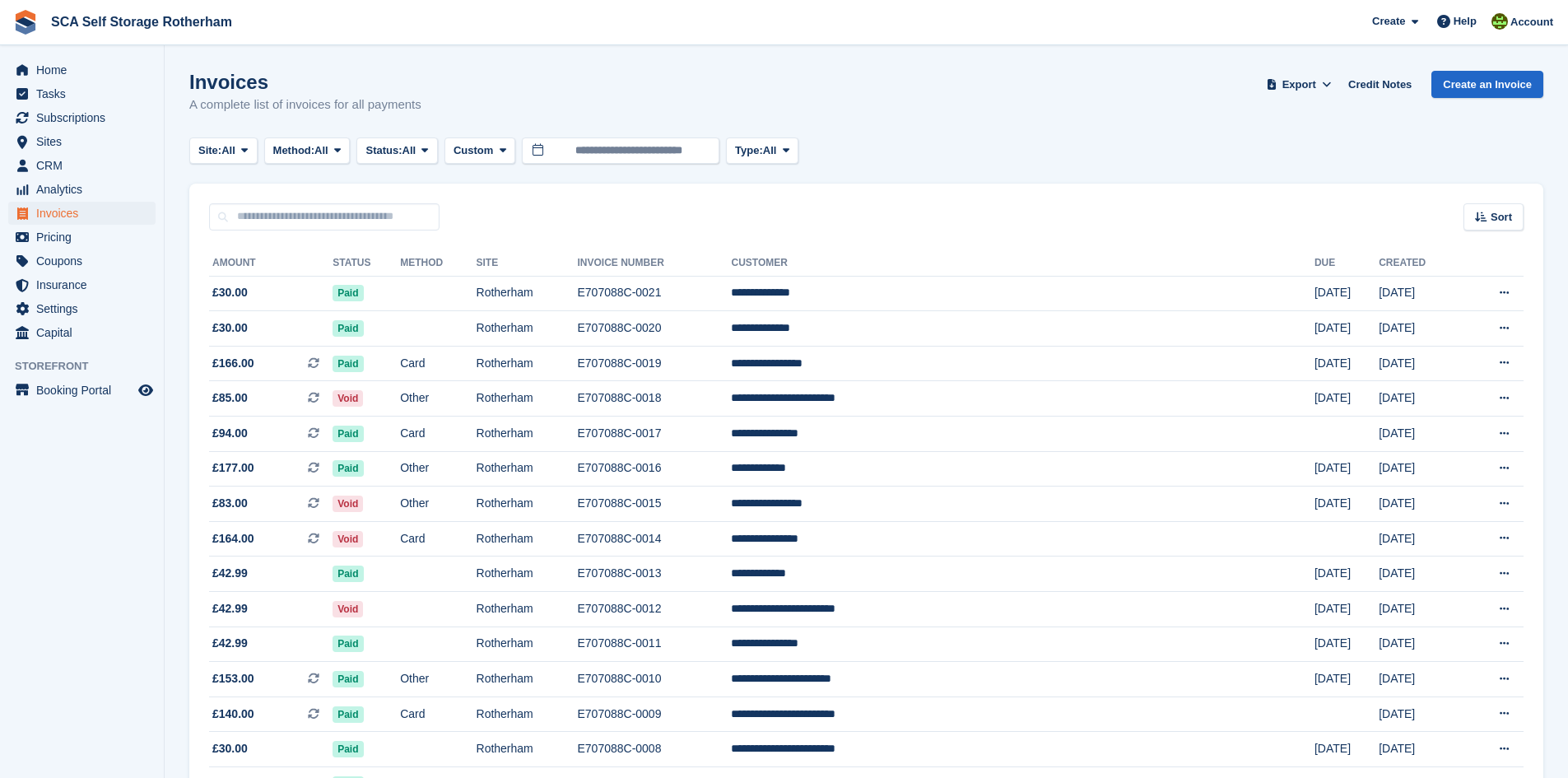
click at [1031, 148] on div "Site: All All Rotherham Door-to-Door Storage Method: All All Bank Transfer Cash…" at bounding box center [865, 150] width 1354 height 27
click at [1158, 123] on div "Invoices A complete list of invoices for all payments Export Export Invoices Ex…" at bounding box center [865, 101] width 1354 height 63
click at [1063, 117] on div "Invoices A complete list of invoices for all payments Export Export Invoices Ex…" at bounding box center [865, 101] width 1354 height 63
drag, startPoint x: 1167, startPoint y: 122, endPoint x: 1158, endPoint y: 127, distance: 10.3
click at [1167, 122] on div "Invoices A complete list of invoices for all payments Export Export Invoices Ex…" at bounding box center [865, 101] width 1354 height 63
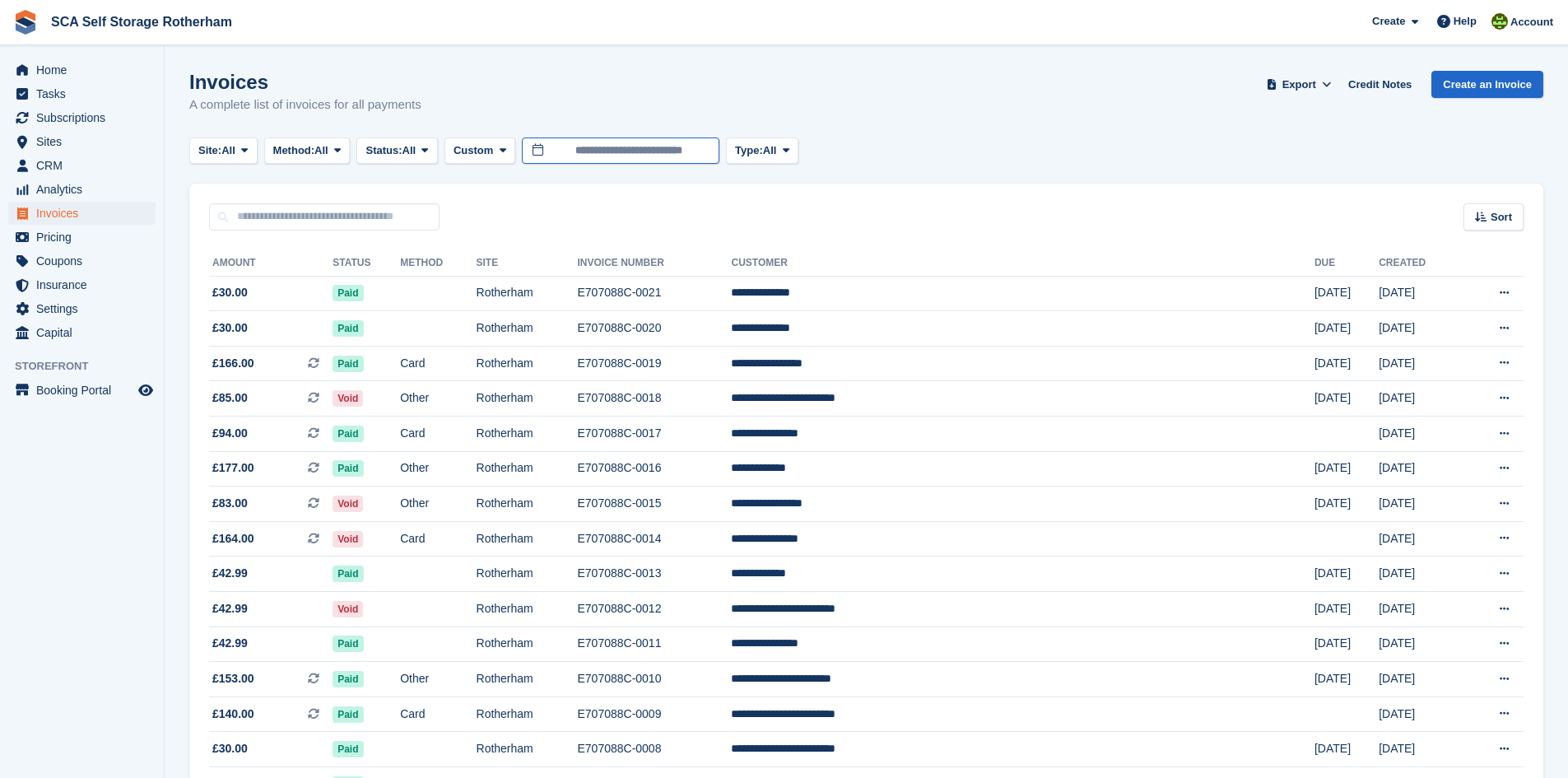
click at [601, 145] on input "**********" at bounding box center [620, 150] width 197 height 27
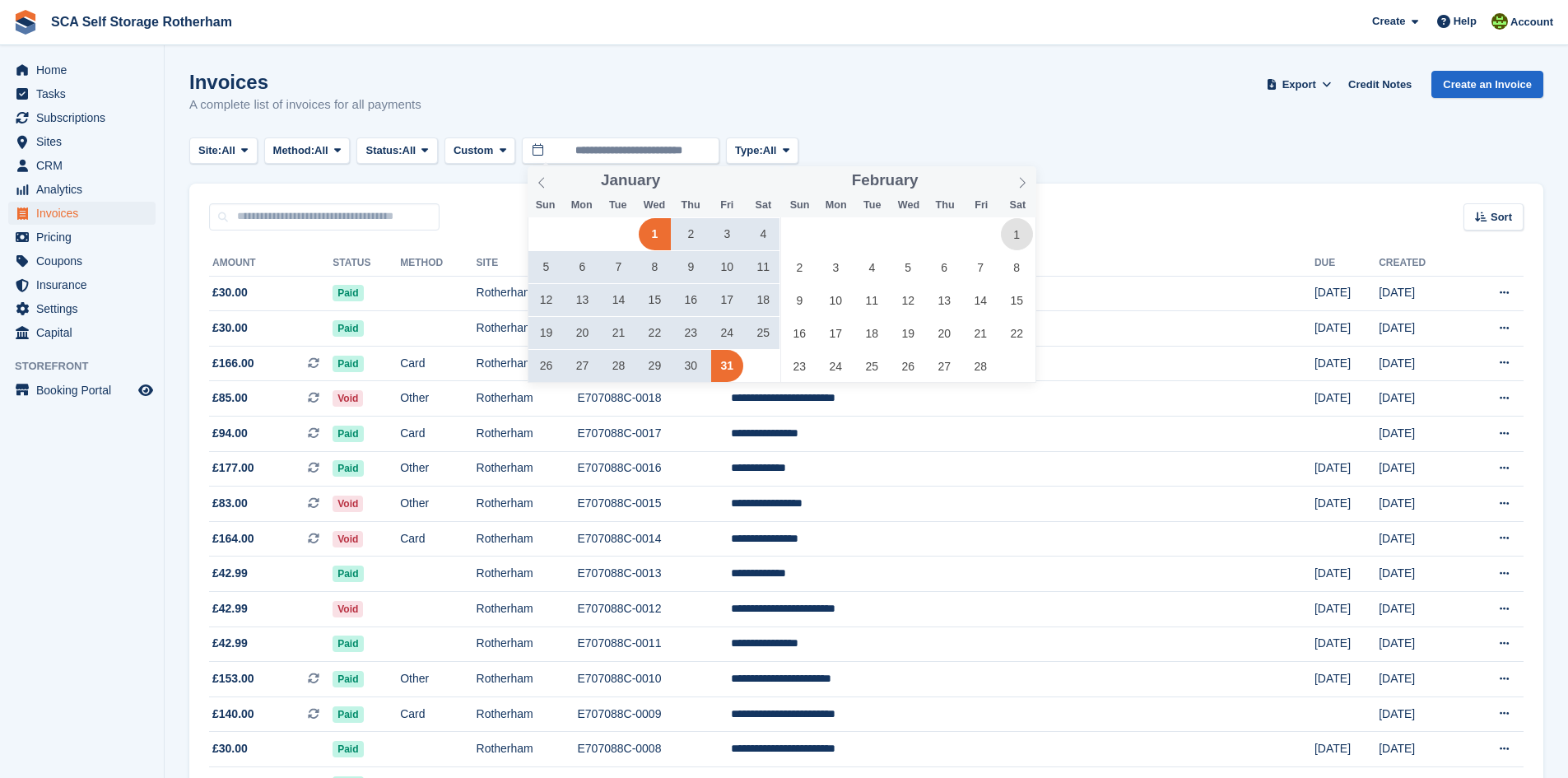
click at [1003, 239] on span "1" at bounding box center [1017, 234] width 32 height 32
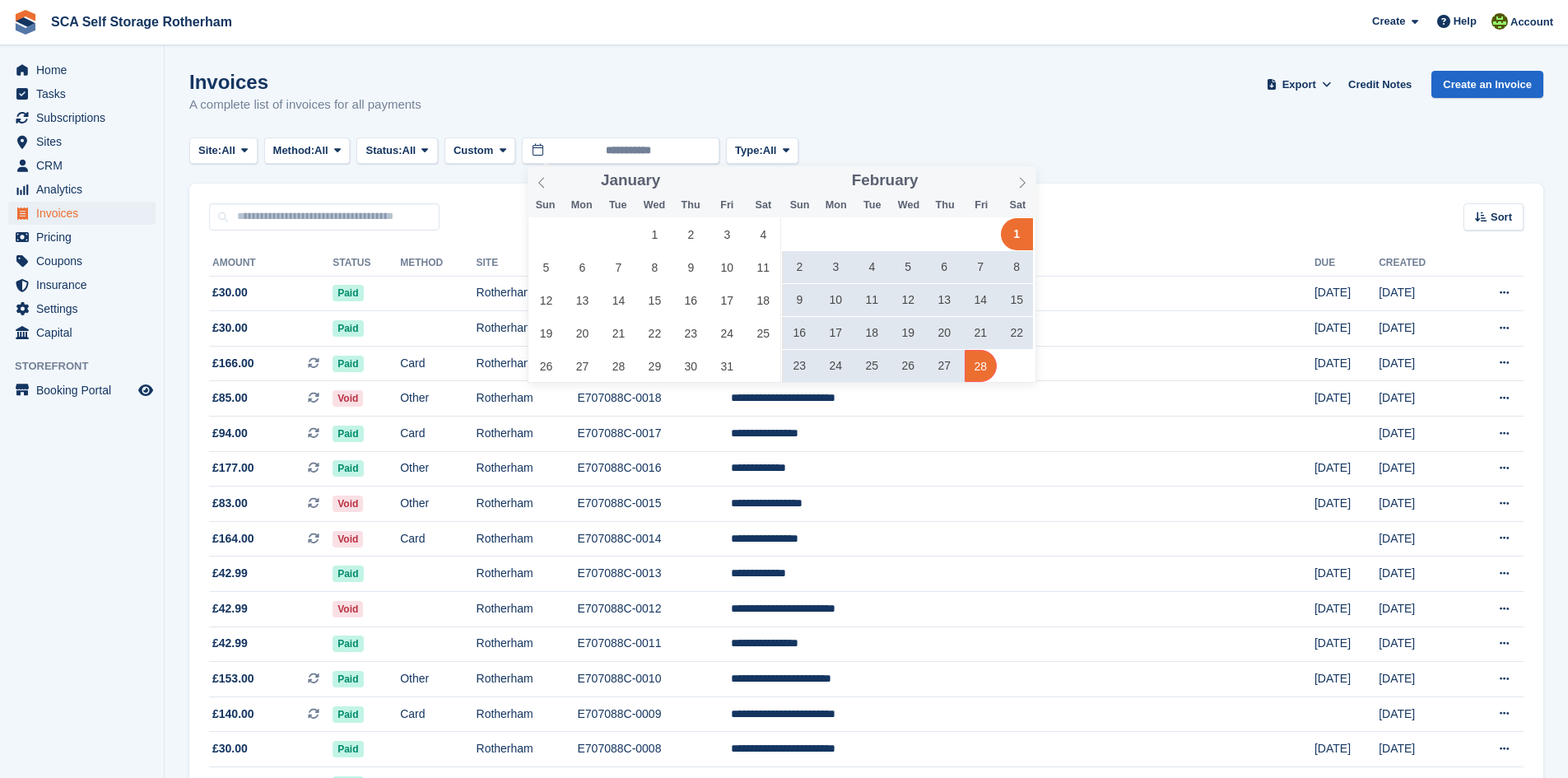
click at [971, 363] on span "28" at bounding box center [981, 366] width 32 height 32
type input "**********"
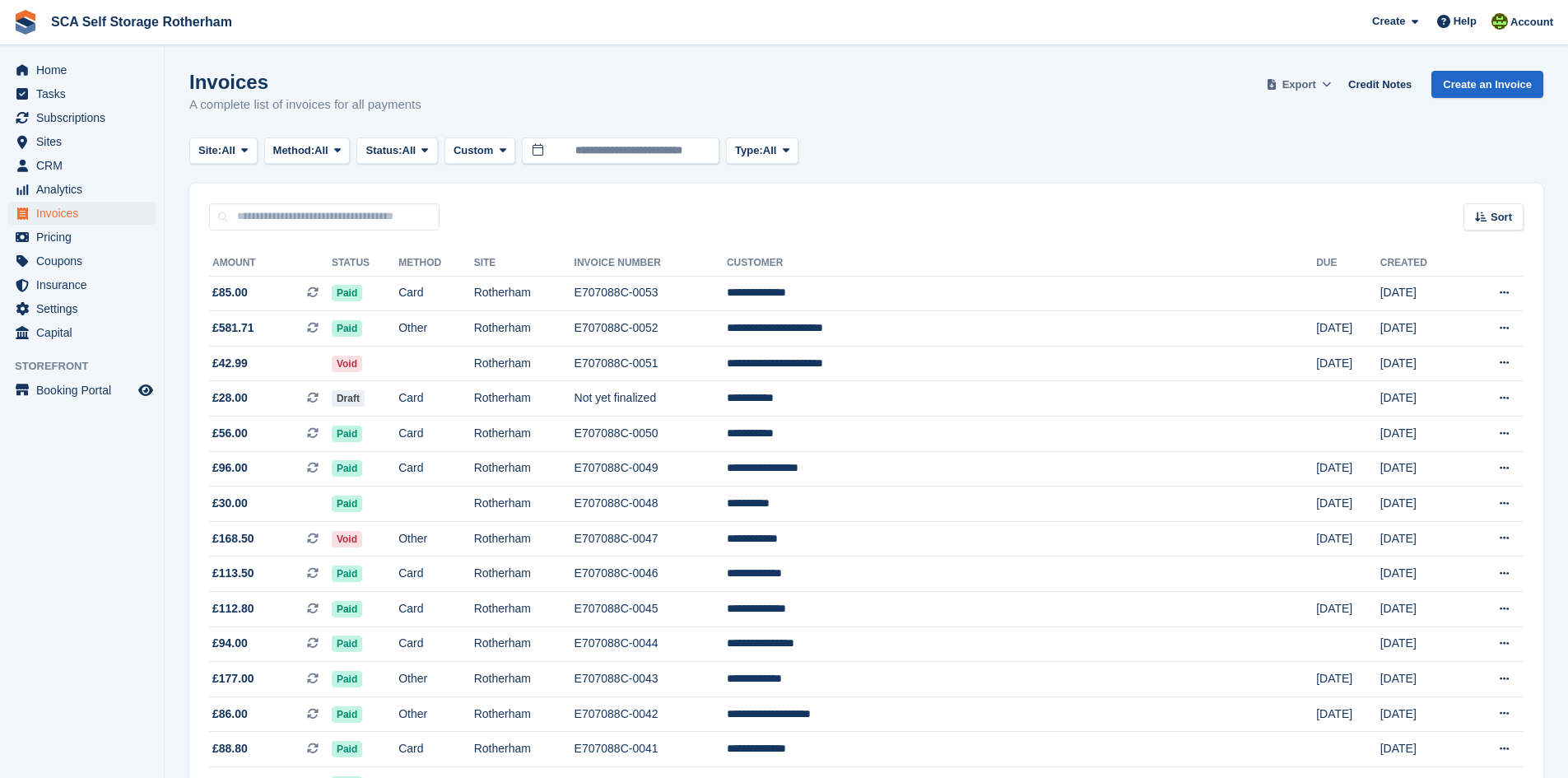
click at [1327, 83] on span at bounding box center [1327, 85] width 17 height 17
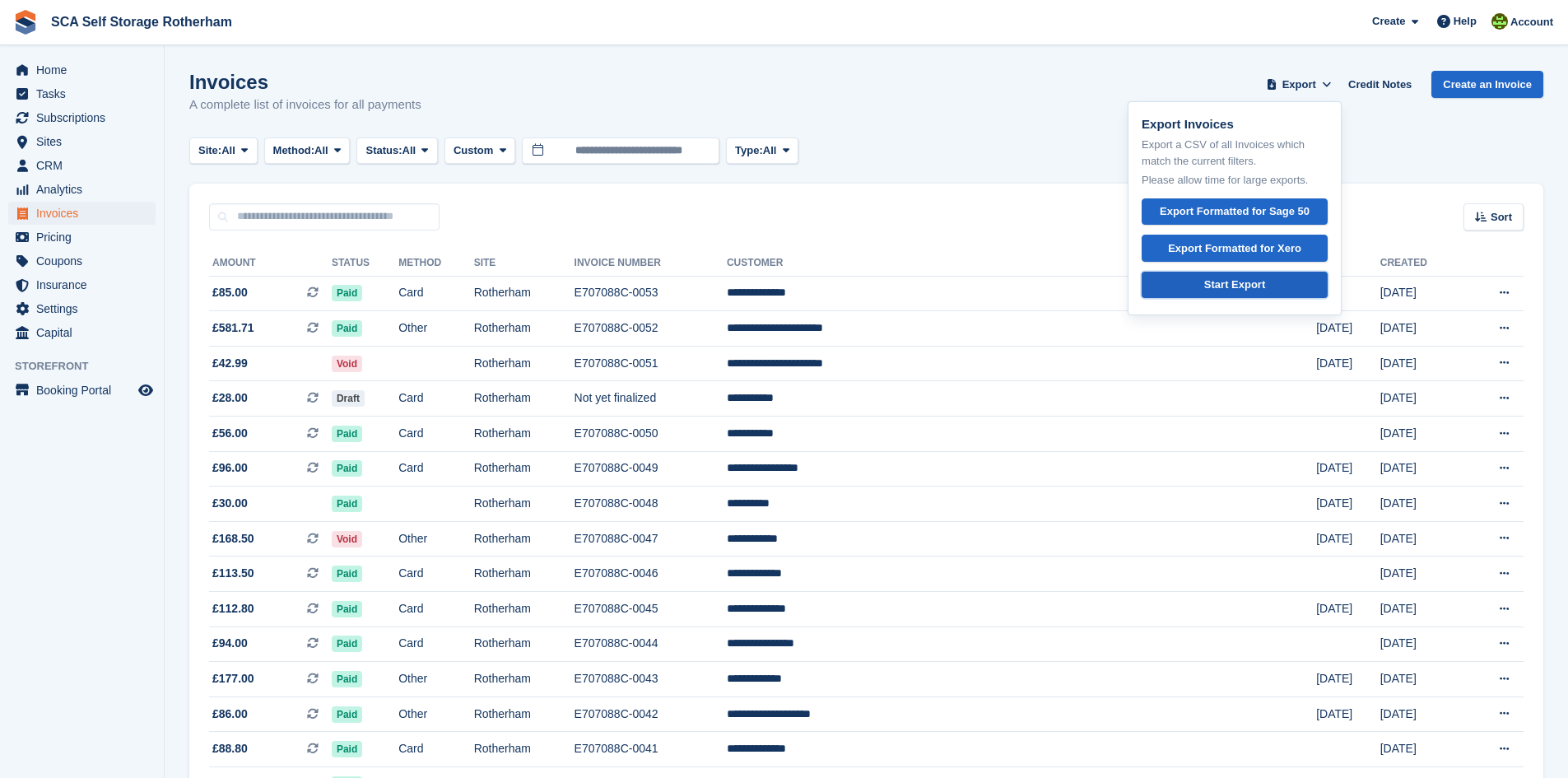
click at [1237, 276] on div "Start Export" at bounding box center [1234, 285] width 61 height 17
click at [1248, 242] on div "Export Formatted for Xero" at bounding box center [1234, 249] width 133 height 17
click at [1025, 121] on div "Invoices A complete list of invoices for all payments Export Export Invoices Ex…" at bounding box center [865, 101] width 1354 height 63
